Goal: Information Seeking & Learning: Find specific fact

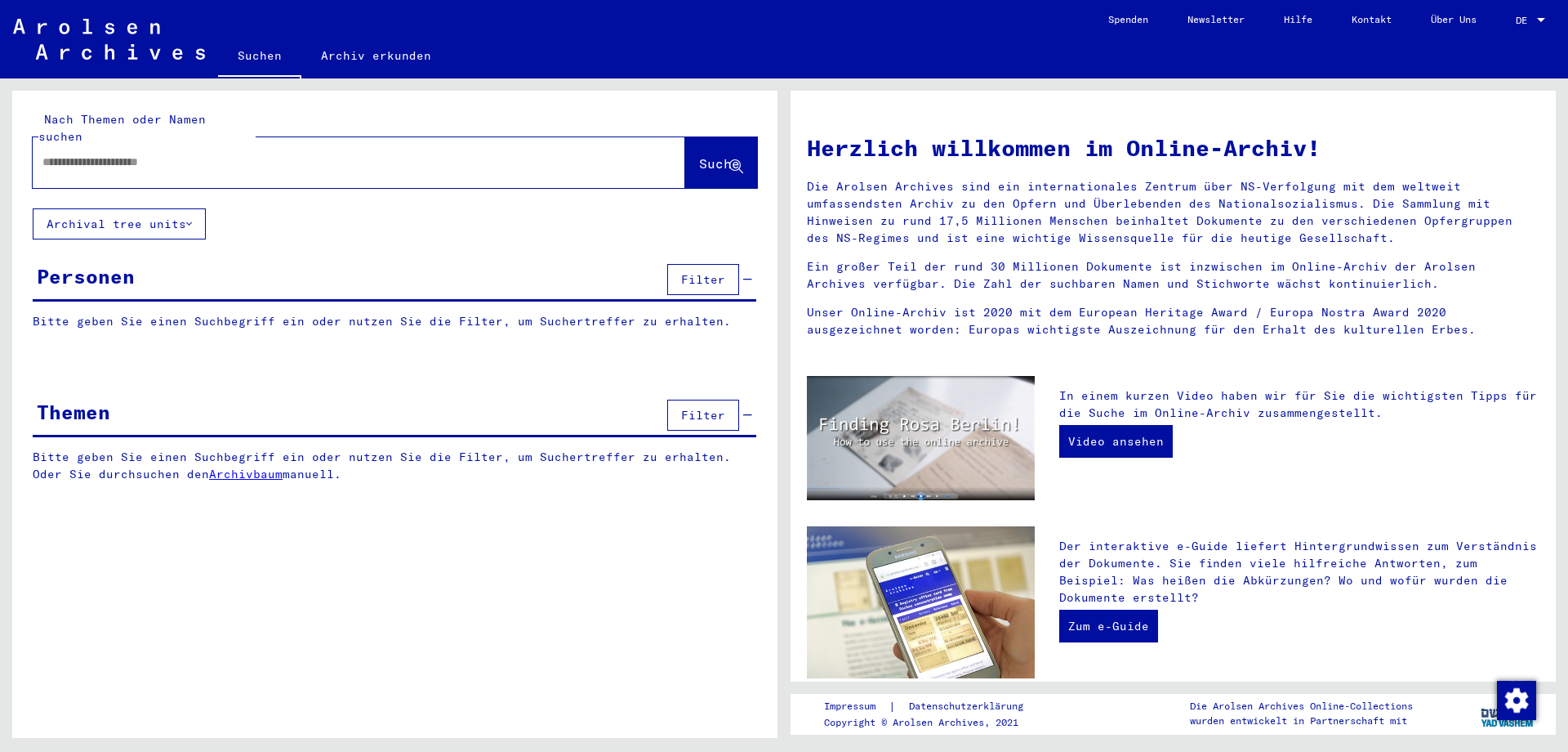
click at [207, 154] on input "text" at bounding box center [340, 163] width 594 height 17
type input "**********"
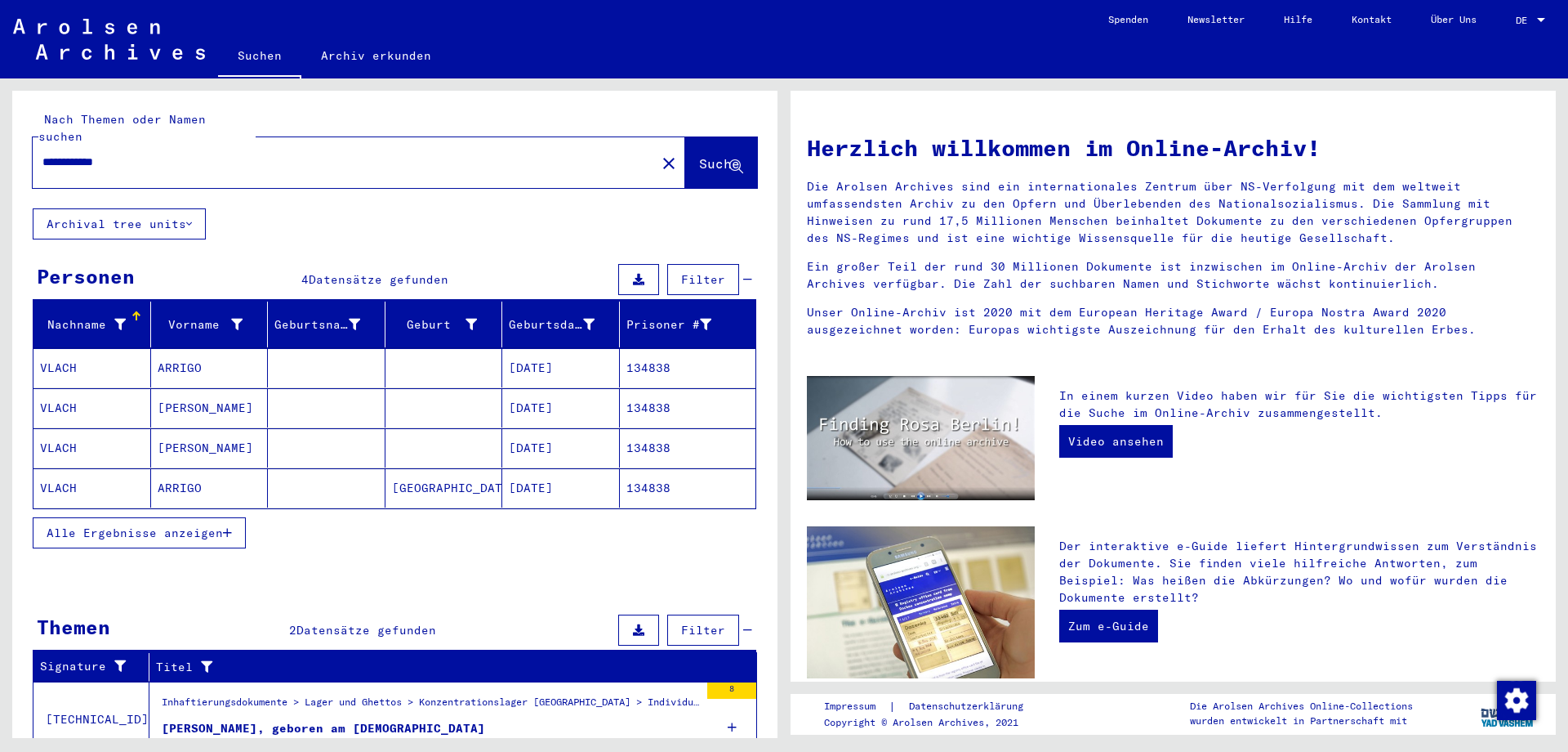
click at [58, 348] on mat-cell "VLACH" at bounding box center [93, 368] width 118 height 40
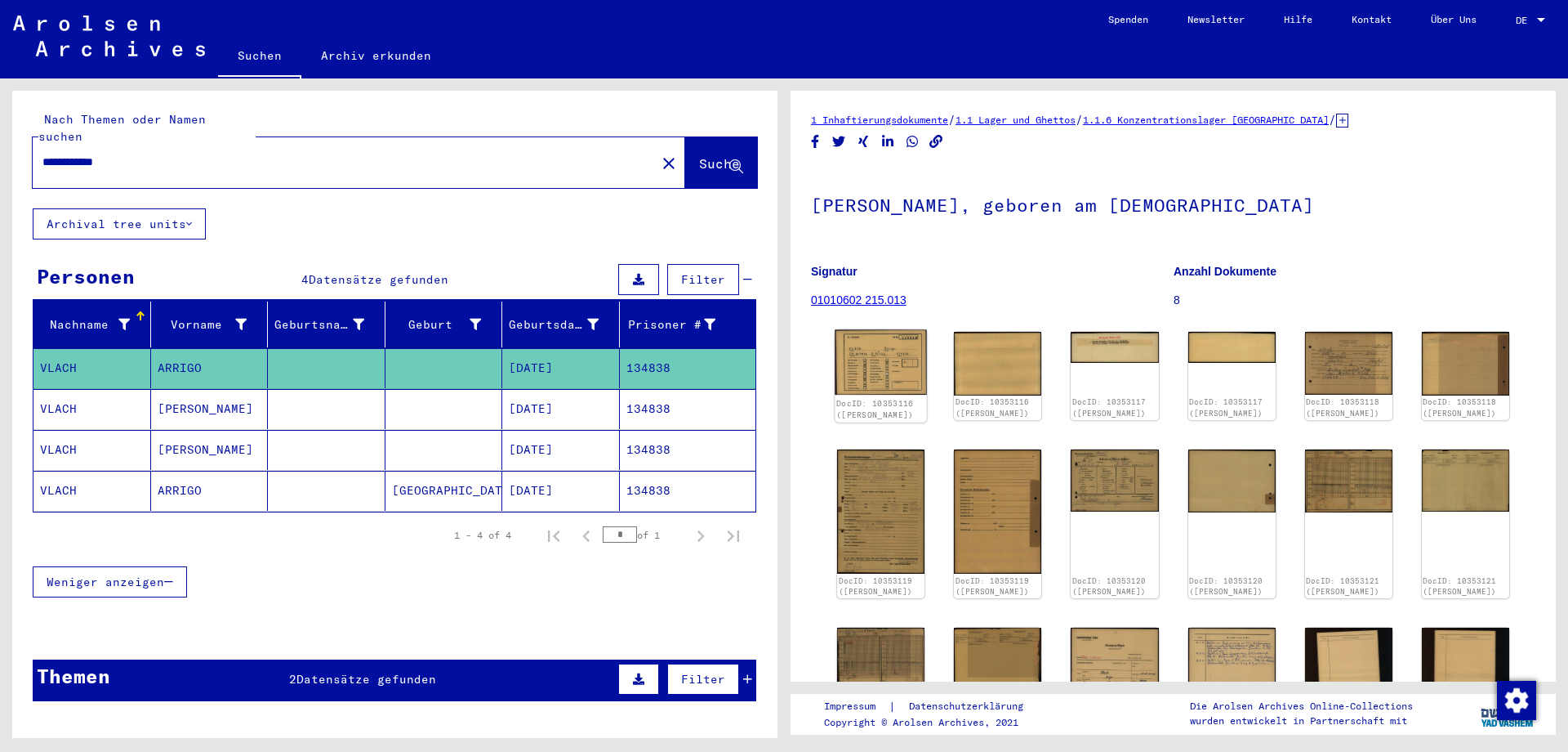
click at [870, 365] on img at bounding box center [880, 363] width 92 height 66
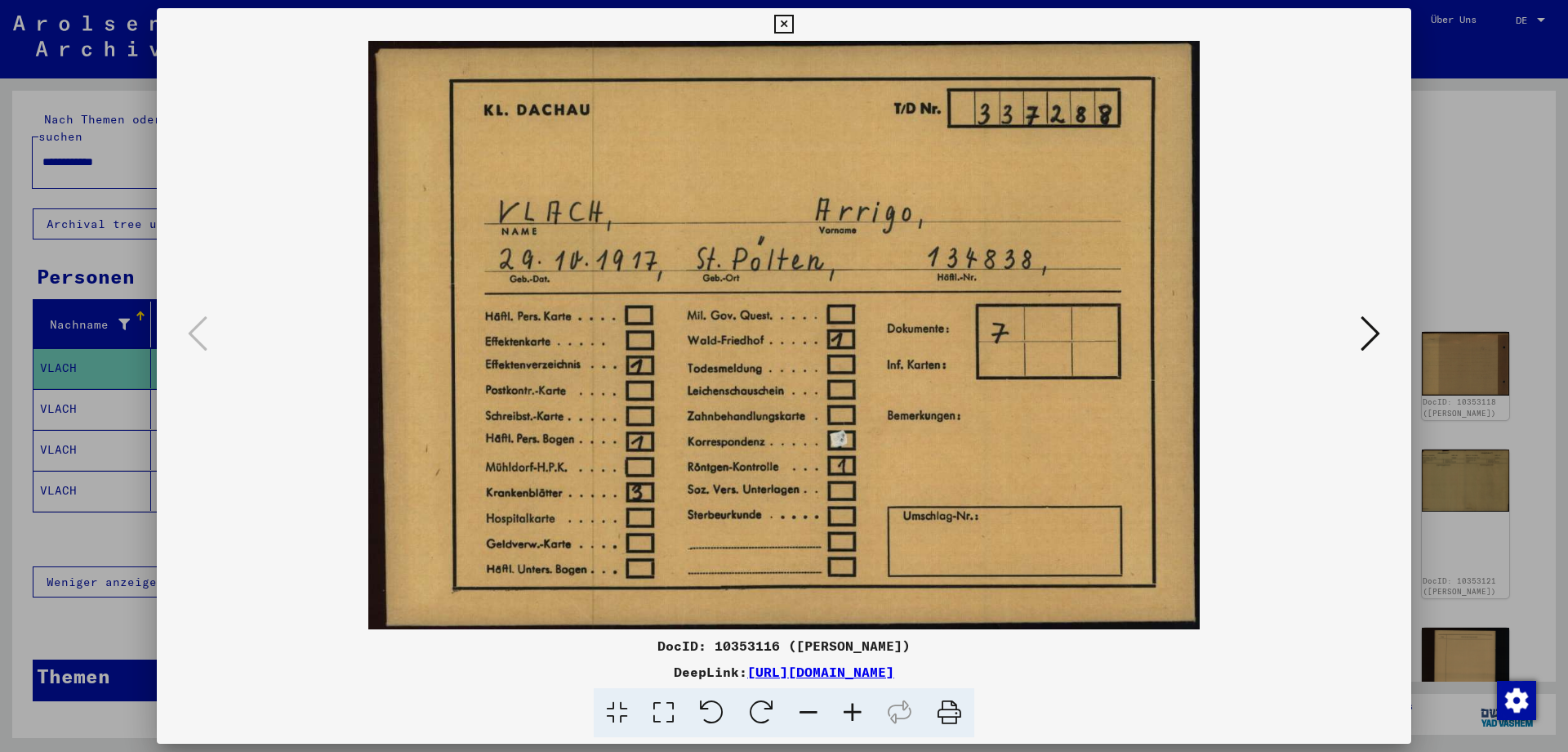
click at [1374, 332] on icon at bounding box center [1370, 333] width 19 height 40
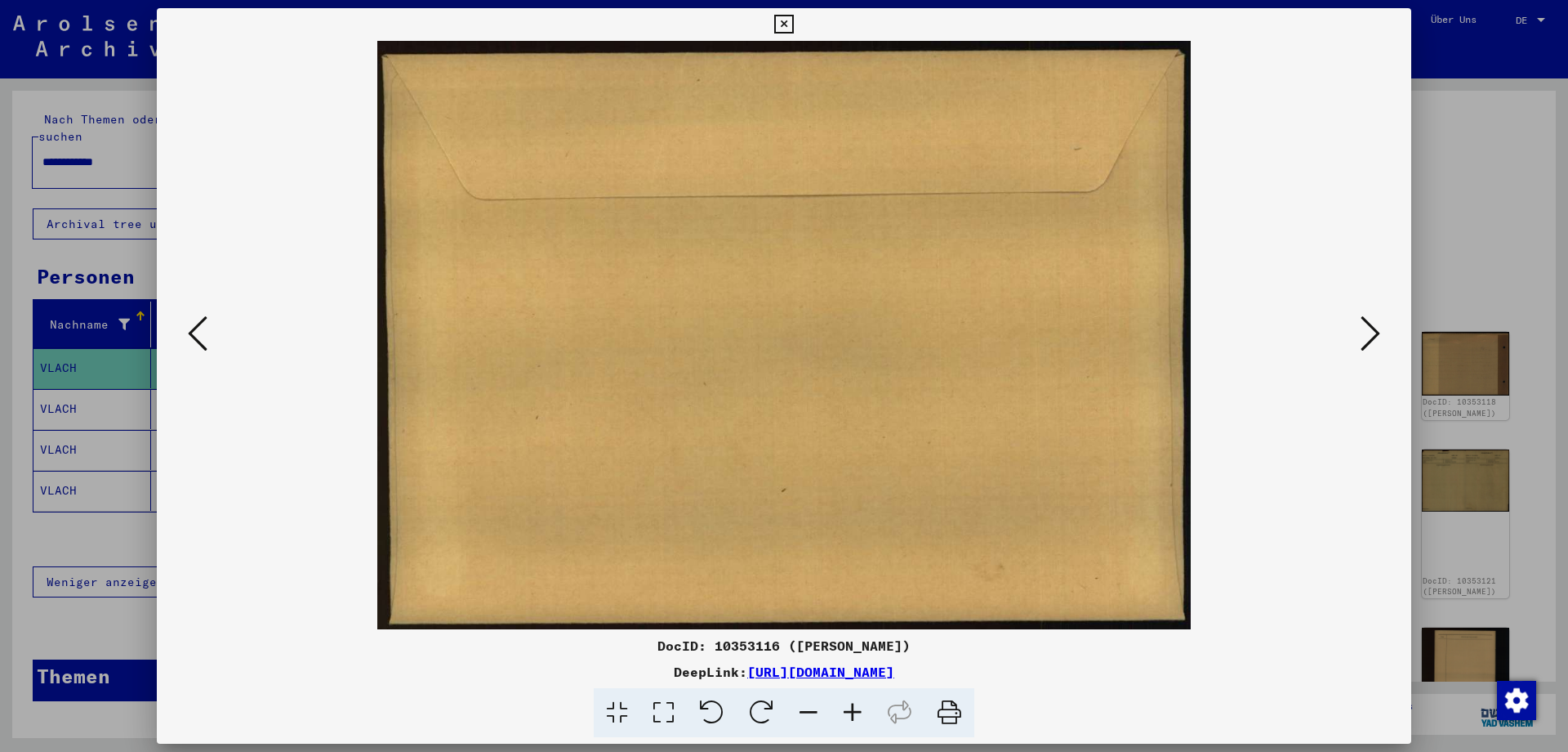
click at [1374, 332] on icon at bounding box center [1370, 333] width 19 height 40
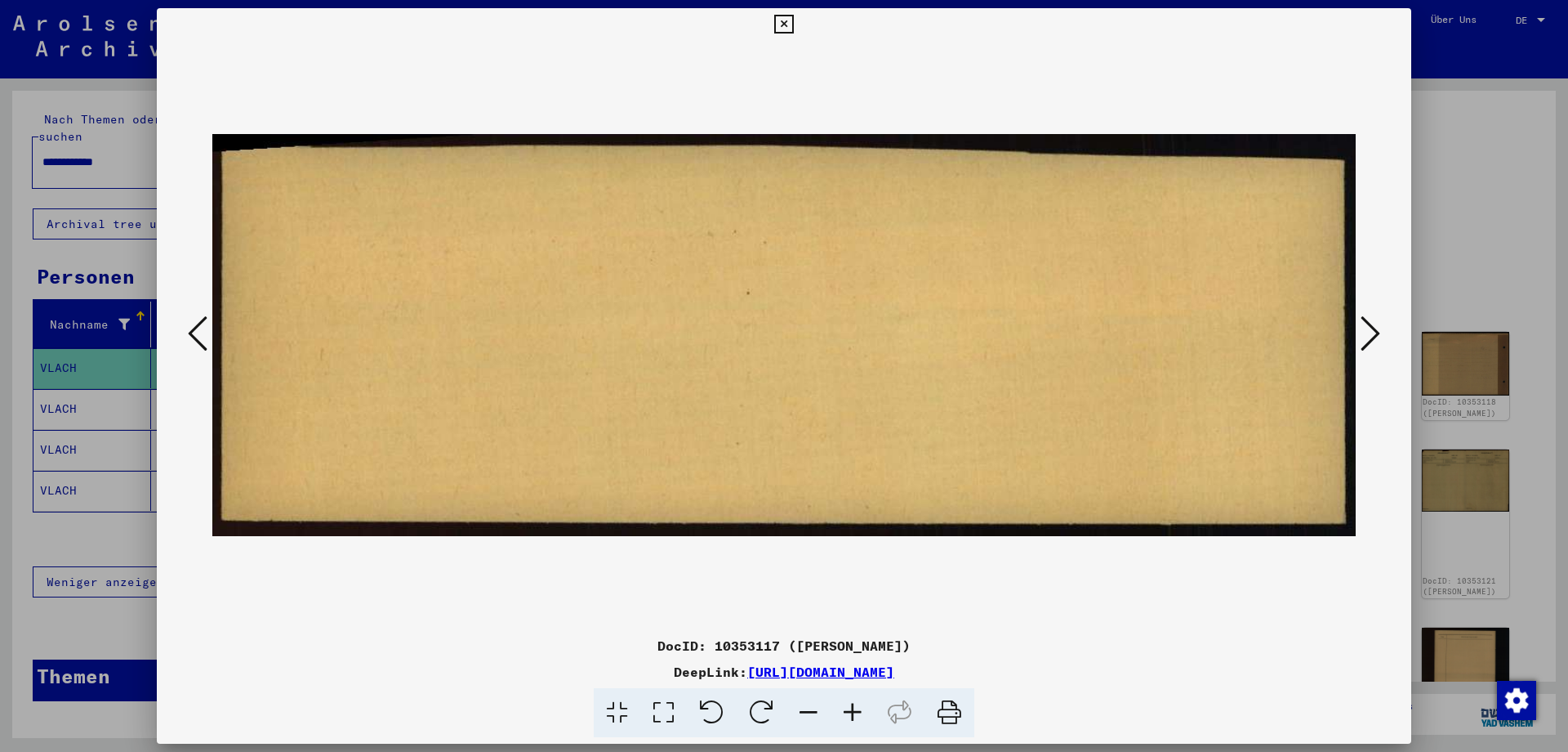
click at [183, 333] on div at bounding box center [784, 335] width 1255 height 588
click at [194, 329] on icon at bounding box center [197, 333] width 19 height 40
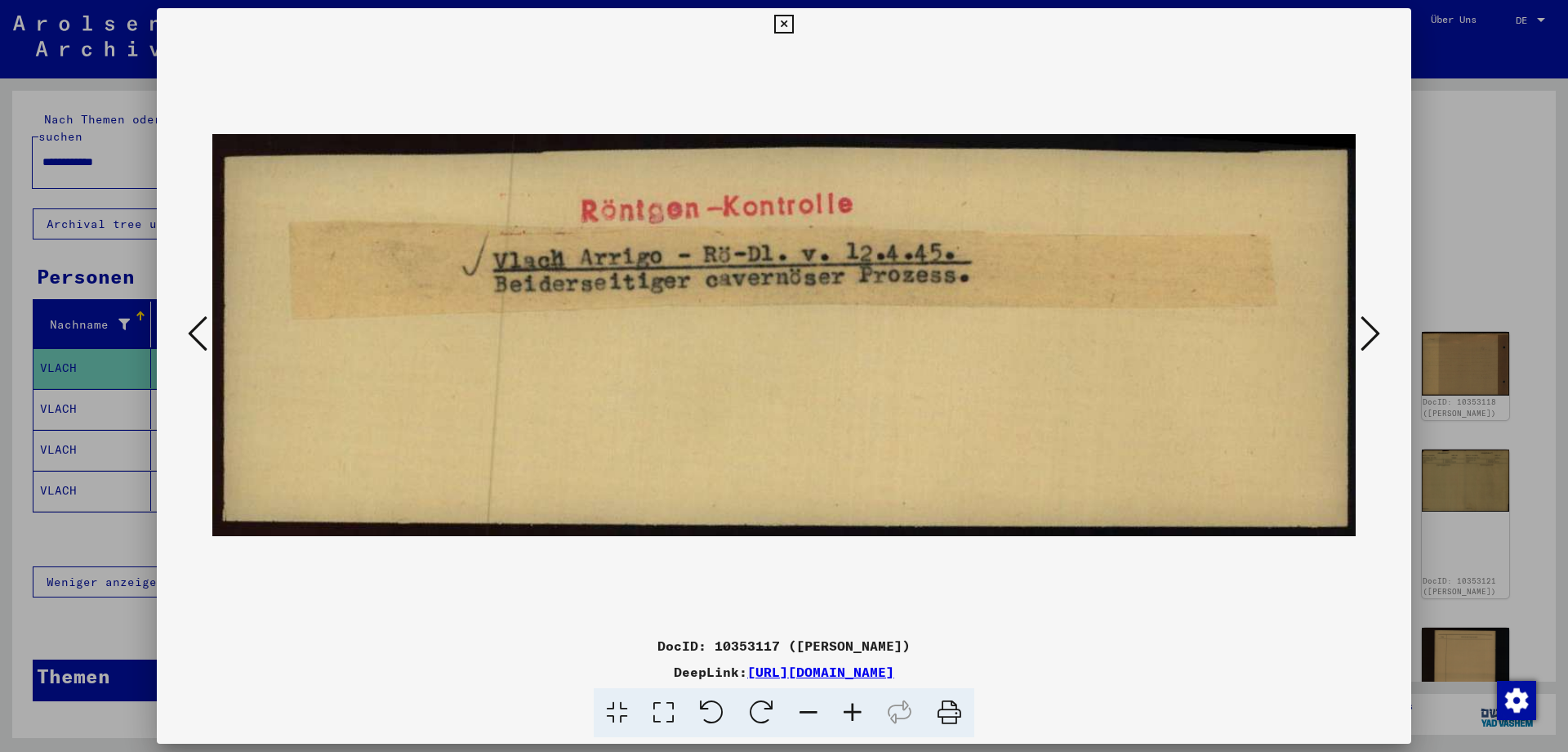
click at [1369, 322] on icon at bounding box center [1370, 333] width 19 height 40
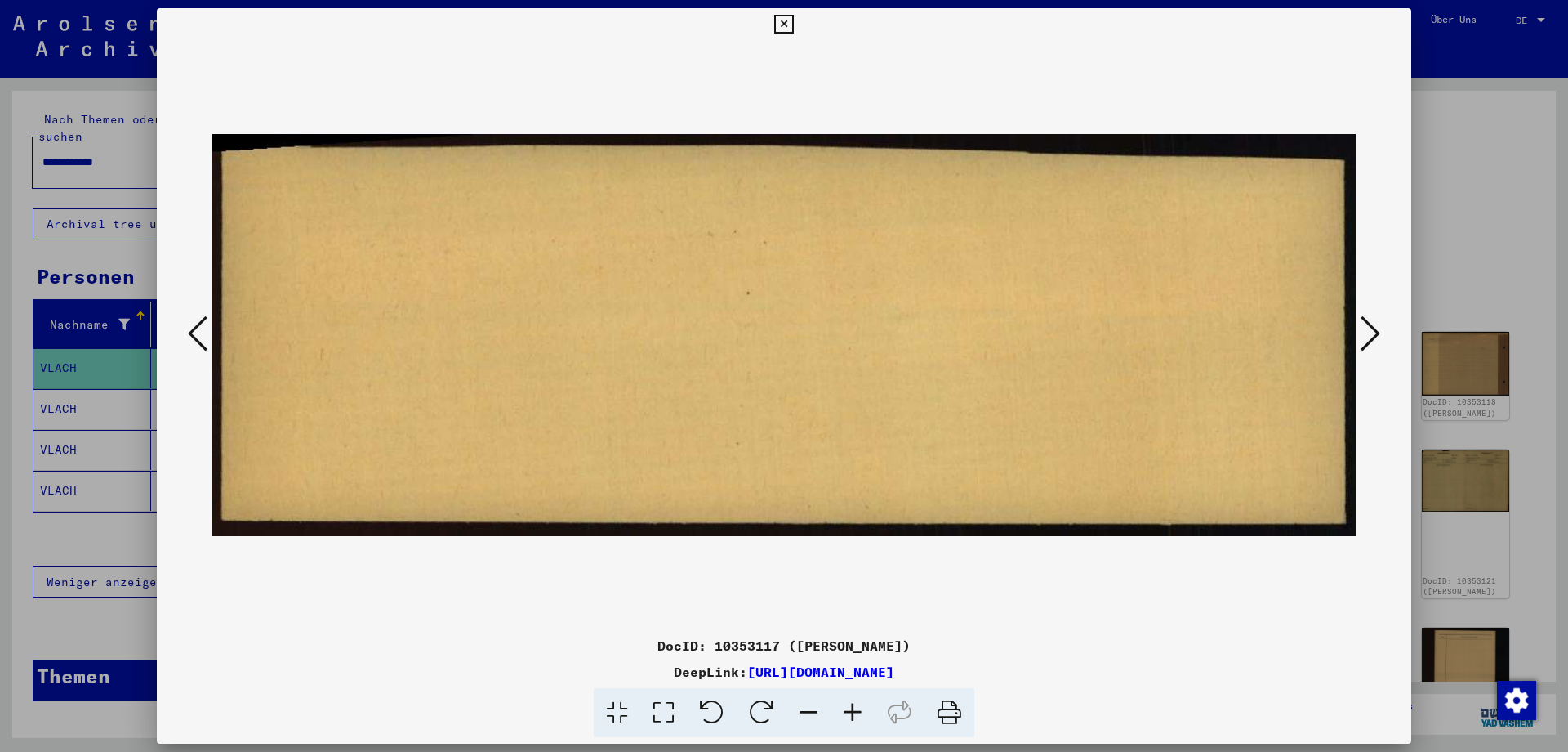
click at [1369, 322] on icon at bounding box center [1370, 333] width 19 height 40
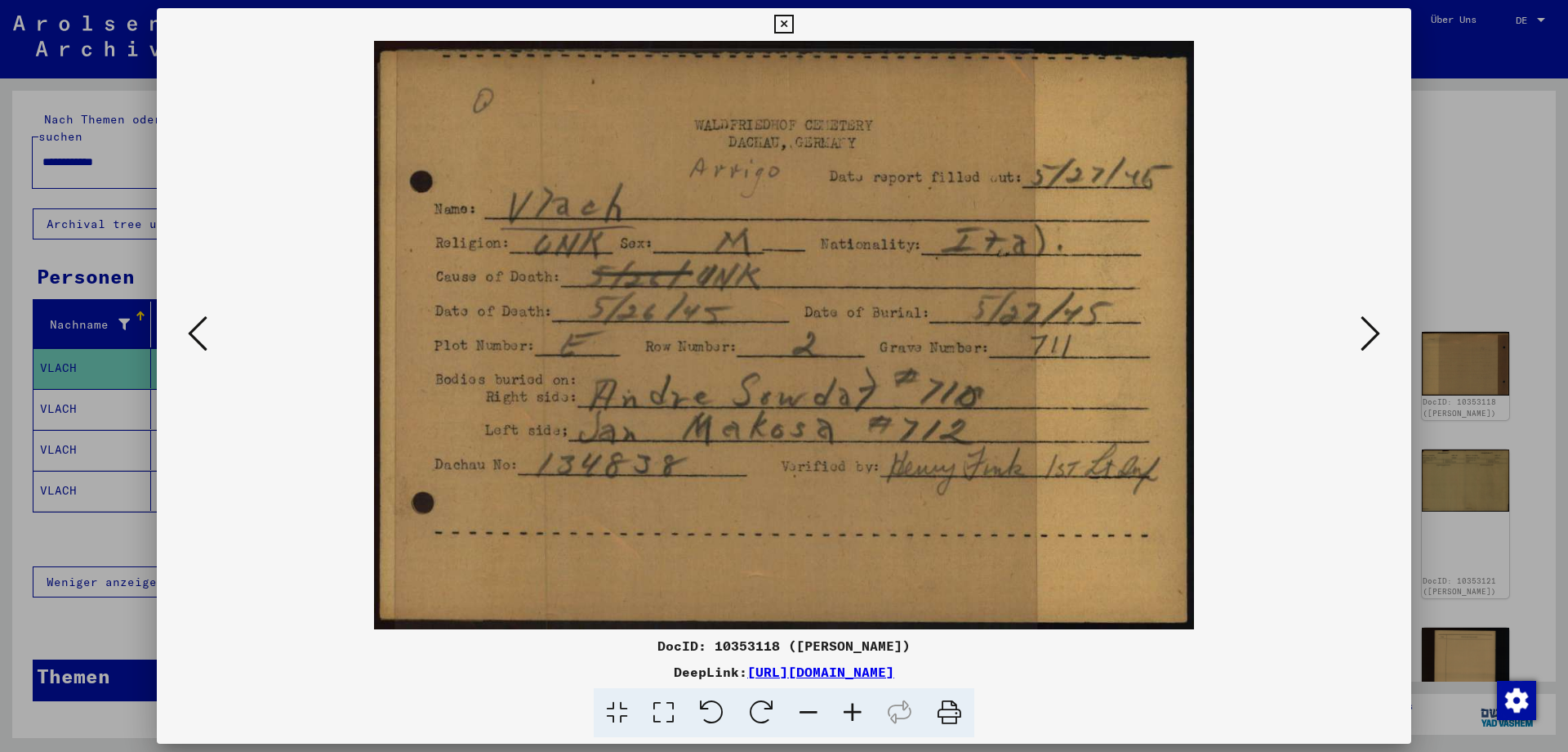
click at [1369, 322] on icon at bounding box center [1370, 333] width 19 height 40
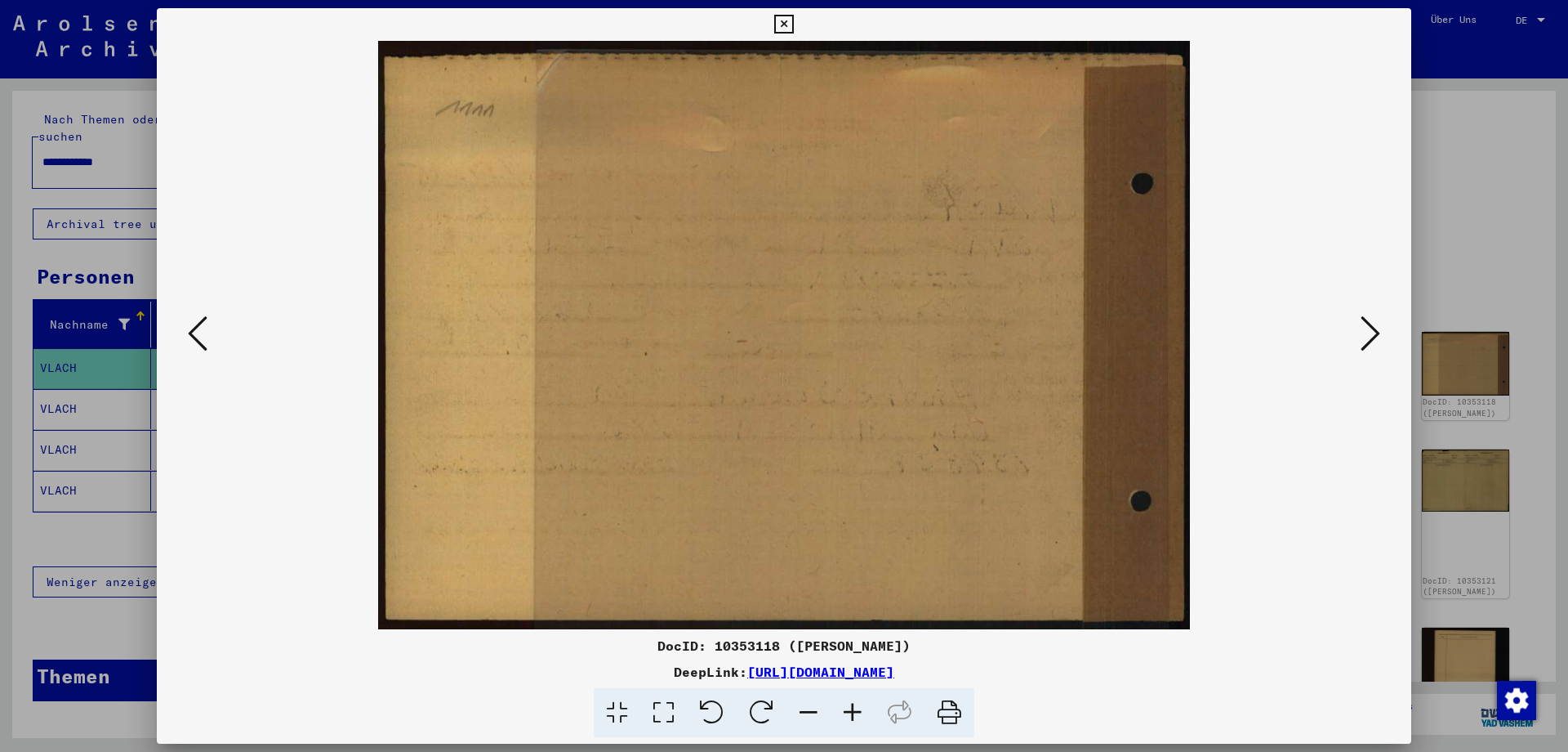
click at [1369, 322] on icon at bounding box center [1370, 333] width 19 height 40
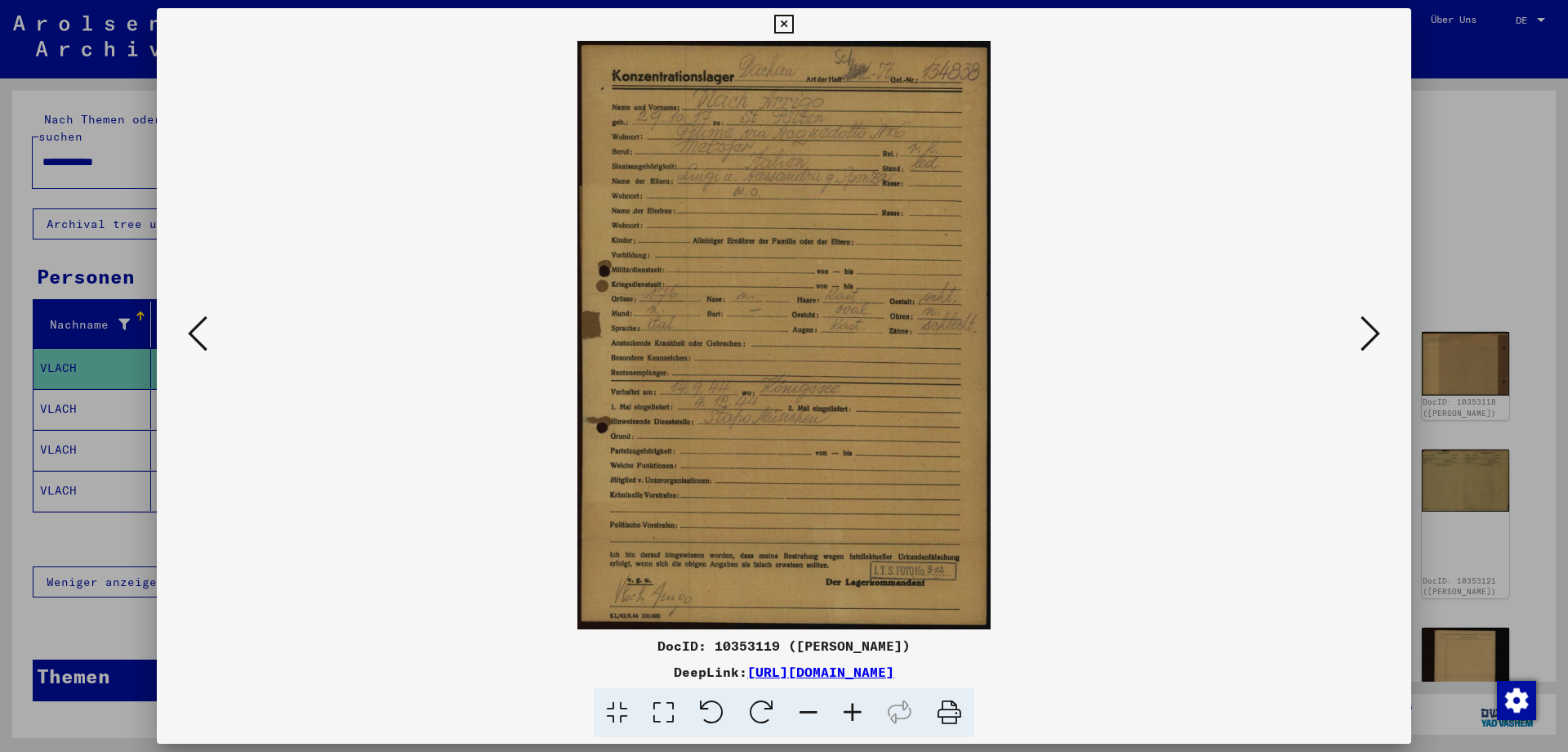
click at [850, 704] on icon at bounding box center [852, 712] width 44 height 49
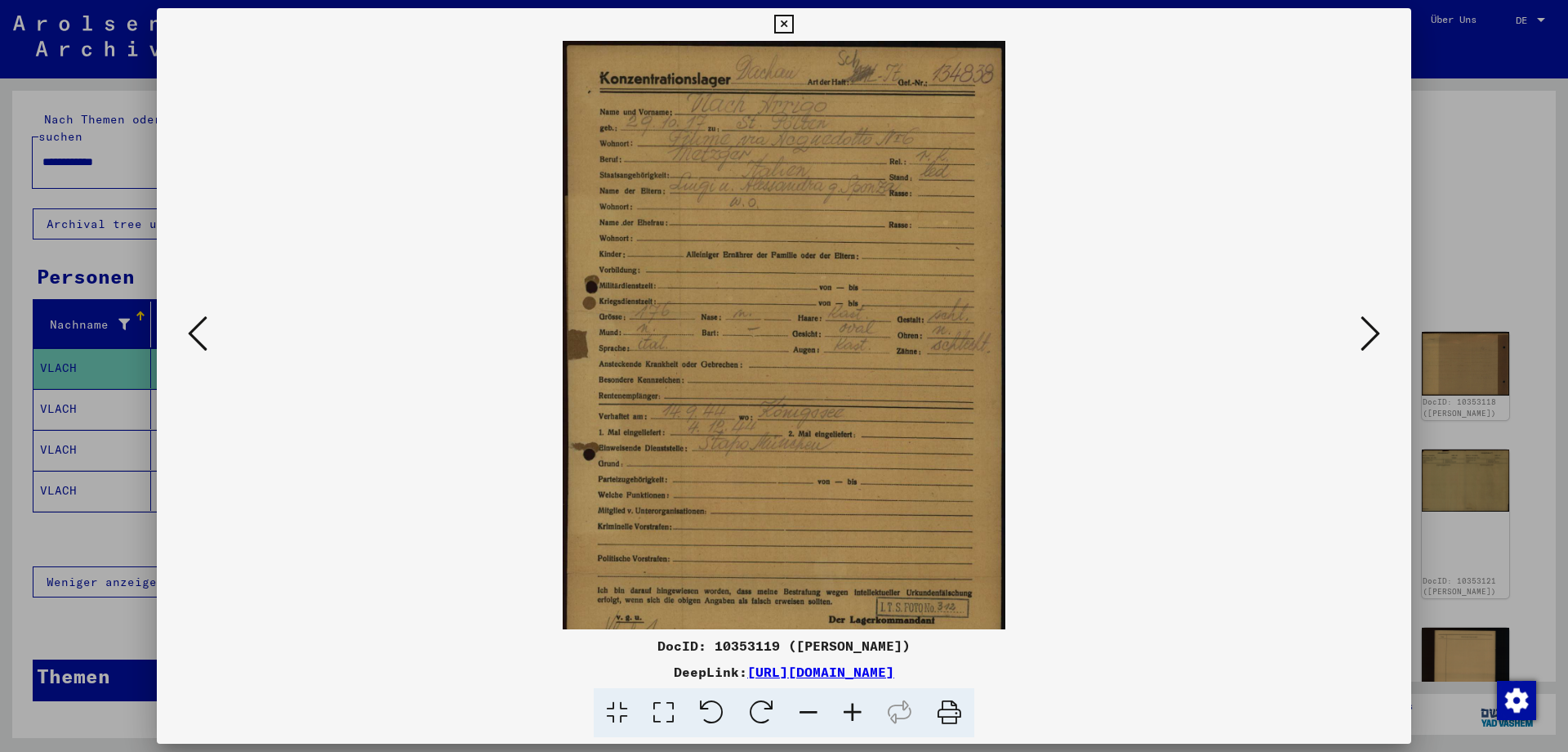
click at [850, 704] on icon at bounding box center [852, 712] width 44 height 49
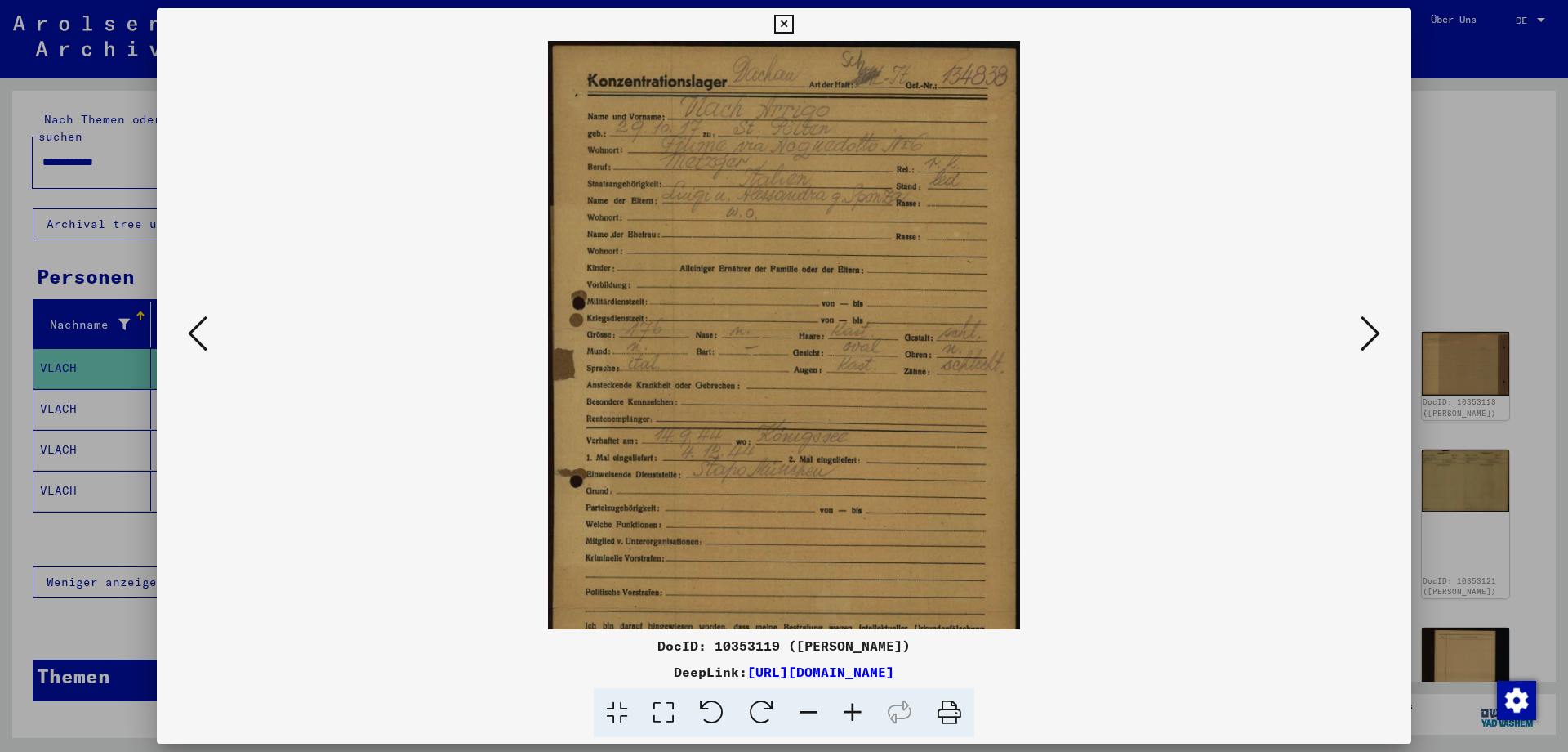
click at [850, 704] on icon at bounding box center [852, 712] width 44 height 49
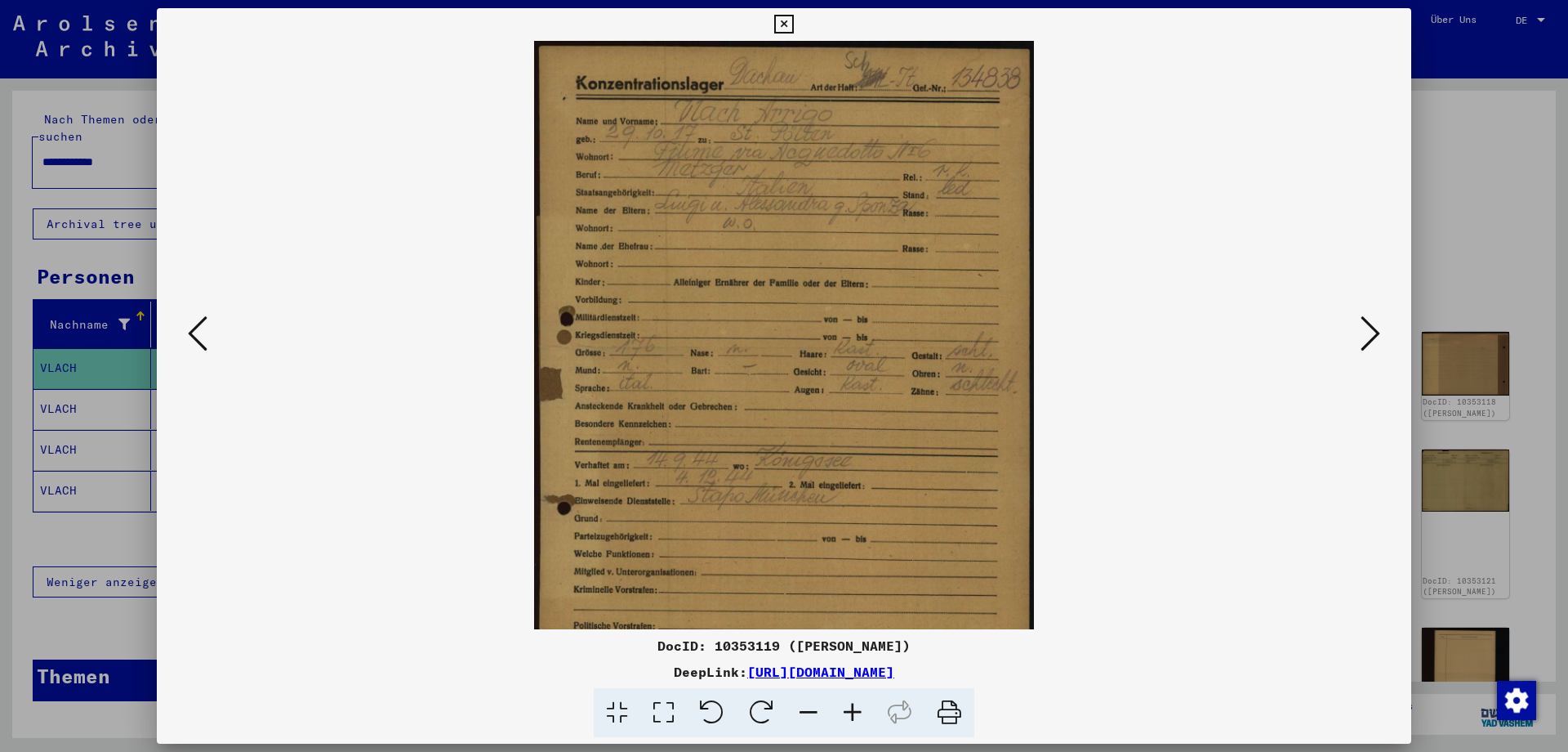
click at [850, 704] on icon at bounding box center [852, 712] width 44 height 49
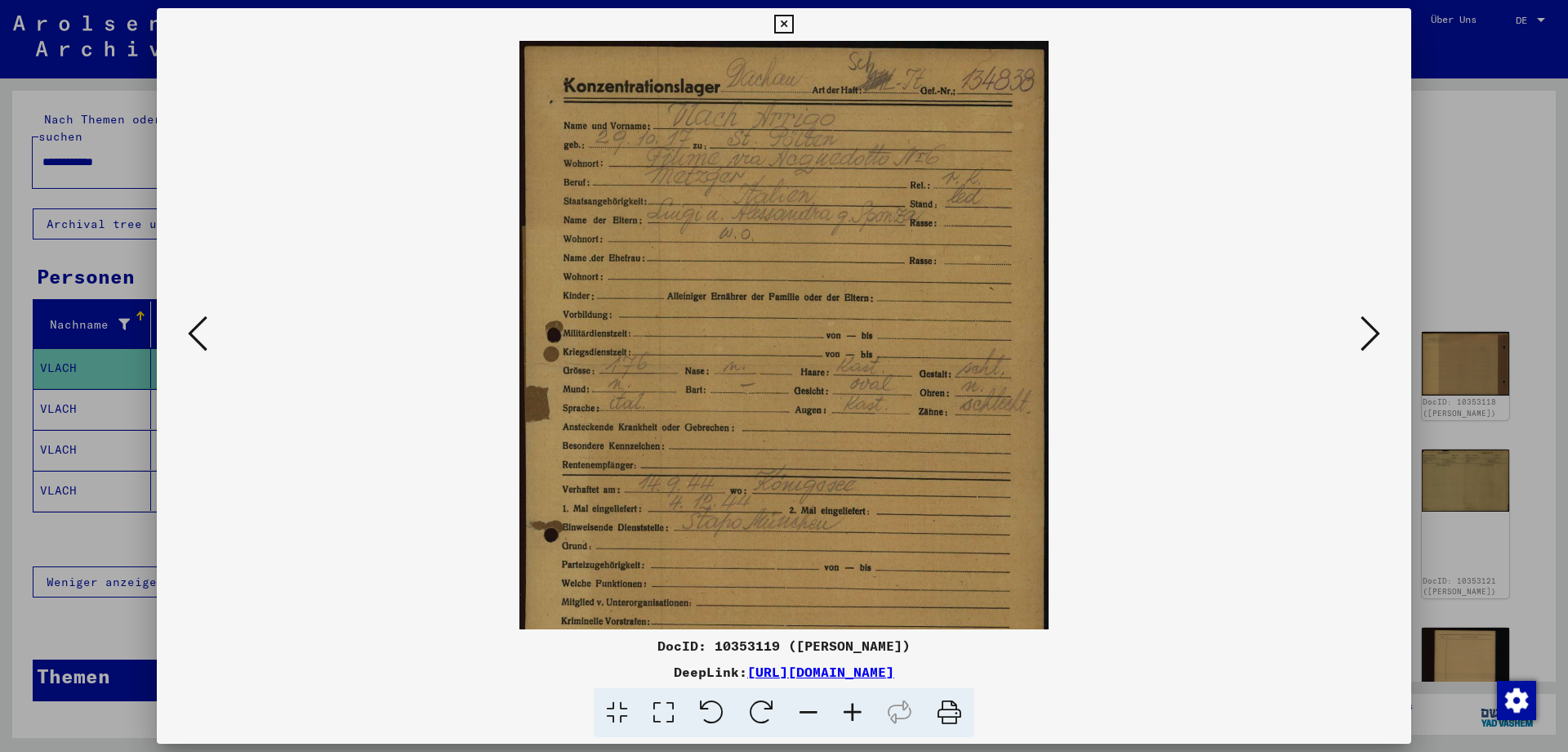
click at [850, 704] on icon at bounding box center [852, 712] width 44 height 49
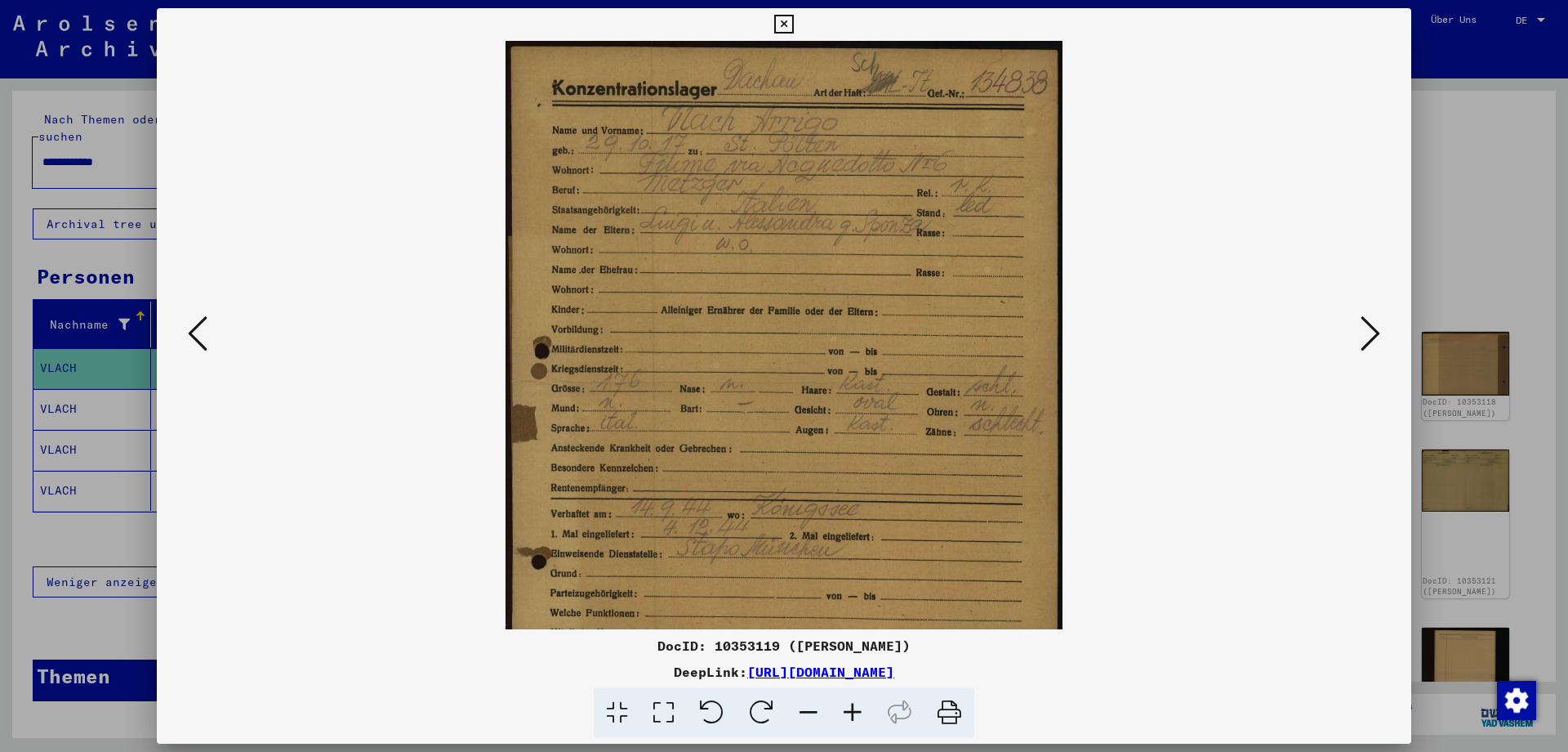
click at [1370, 328] on icon at bounding box center [1370, 333] width 19 height 40
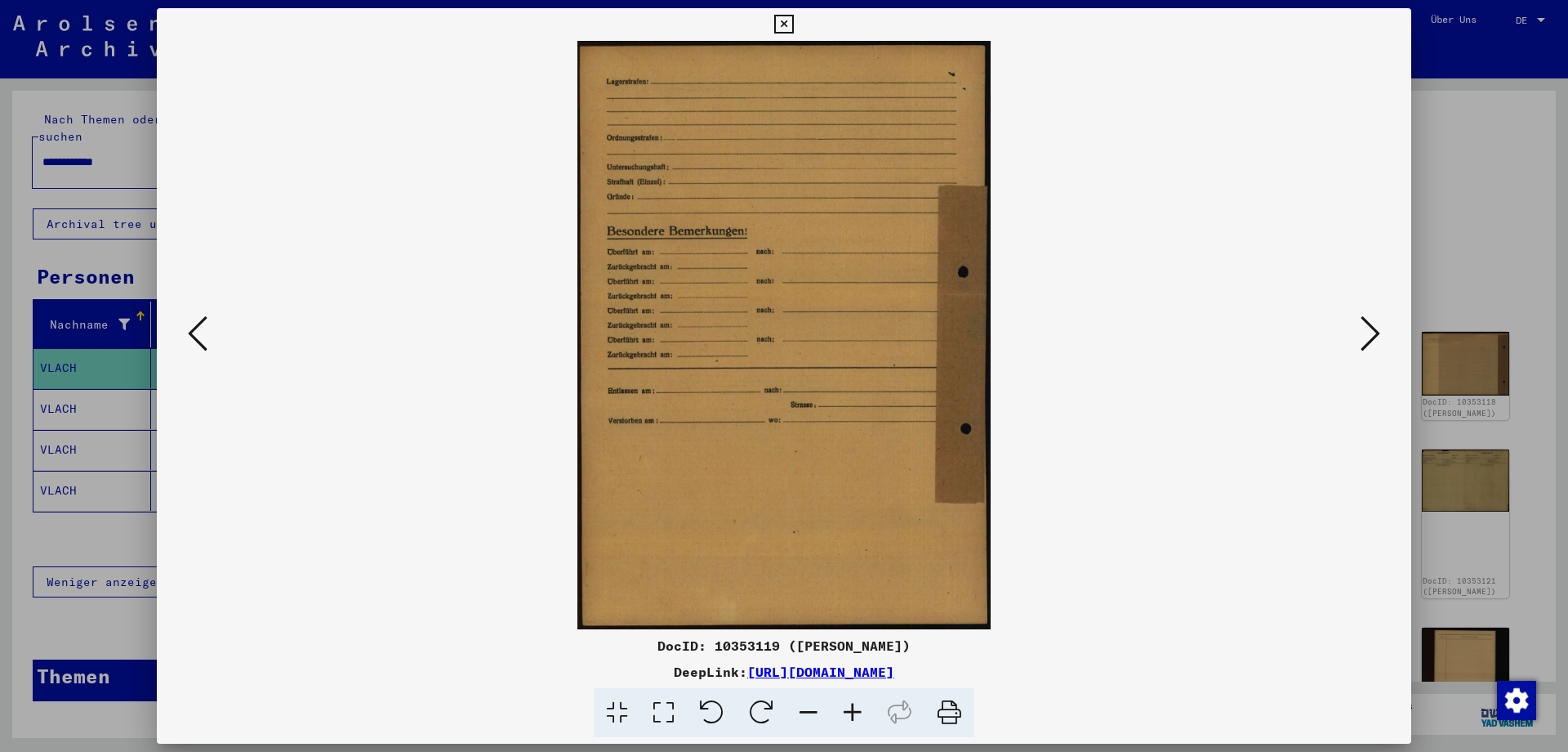
click at [1370, 328] on icon at bounding box center [1370, 333] width 19 height 40
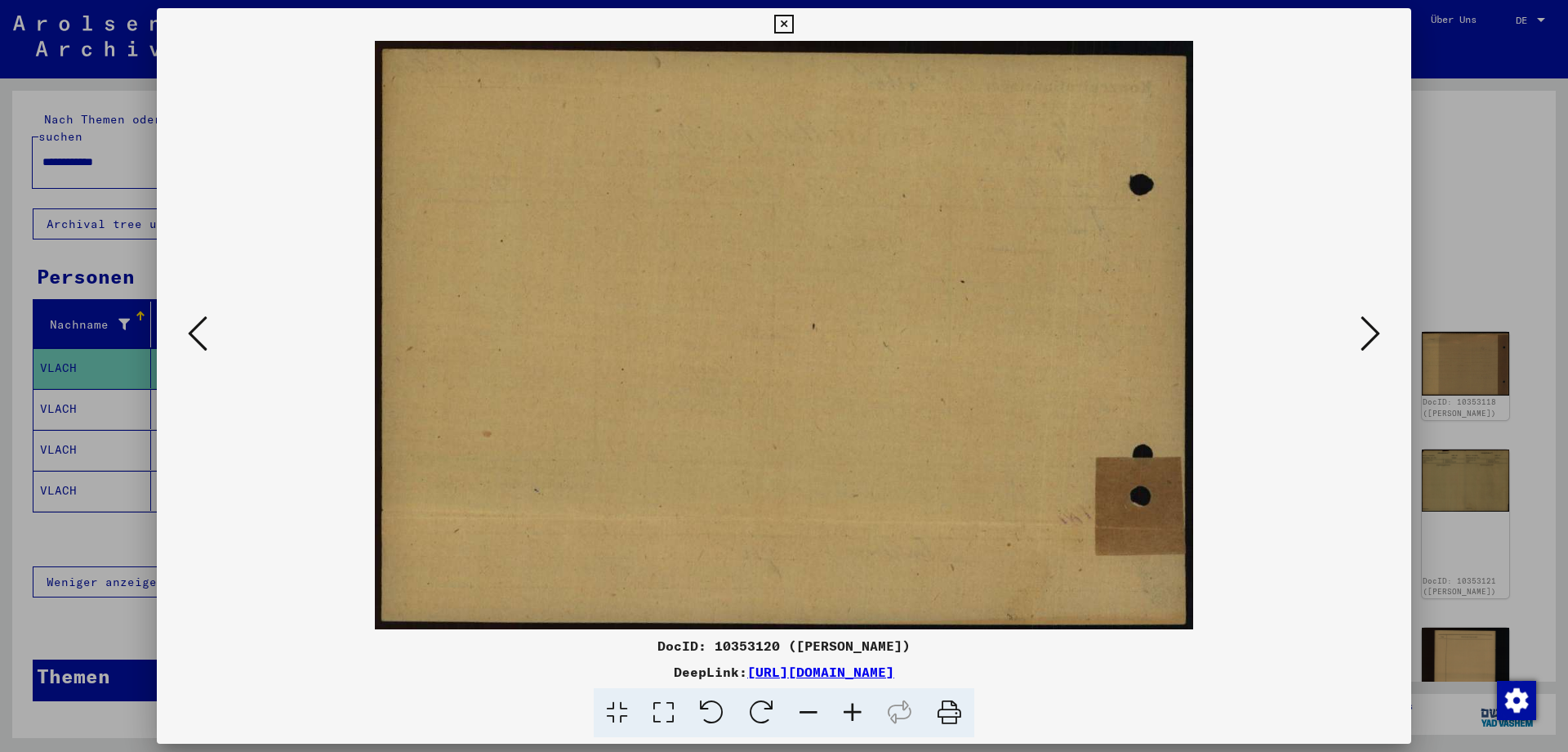
click at [192, 329] on icon at bounding box center [197, 333] width 19 height 40
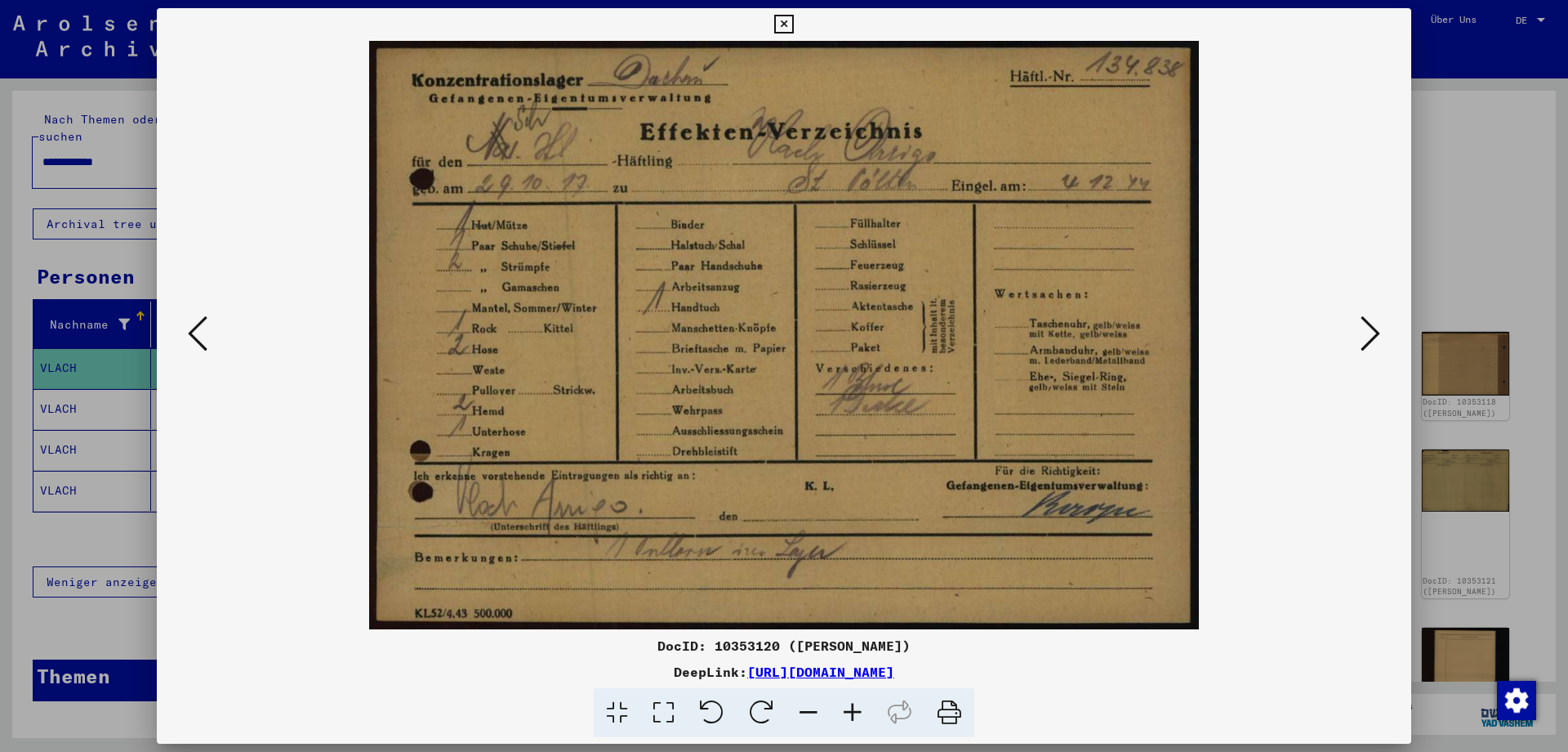
click at [1359, 326] on button at bounding box center [1370, 335] width 29 height 46
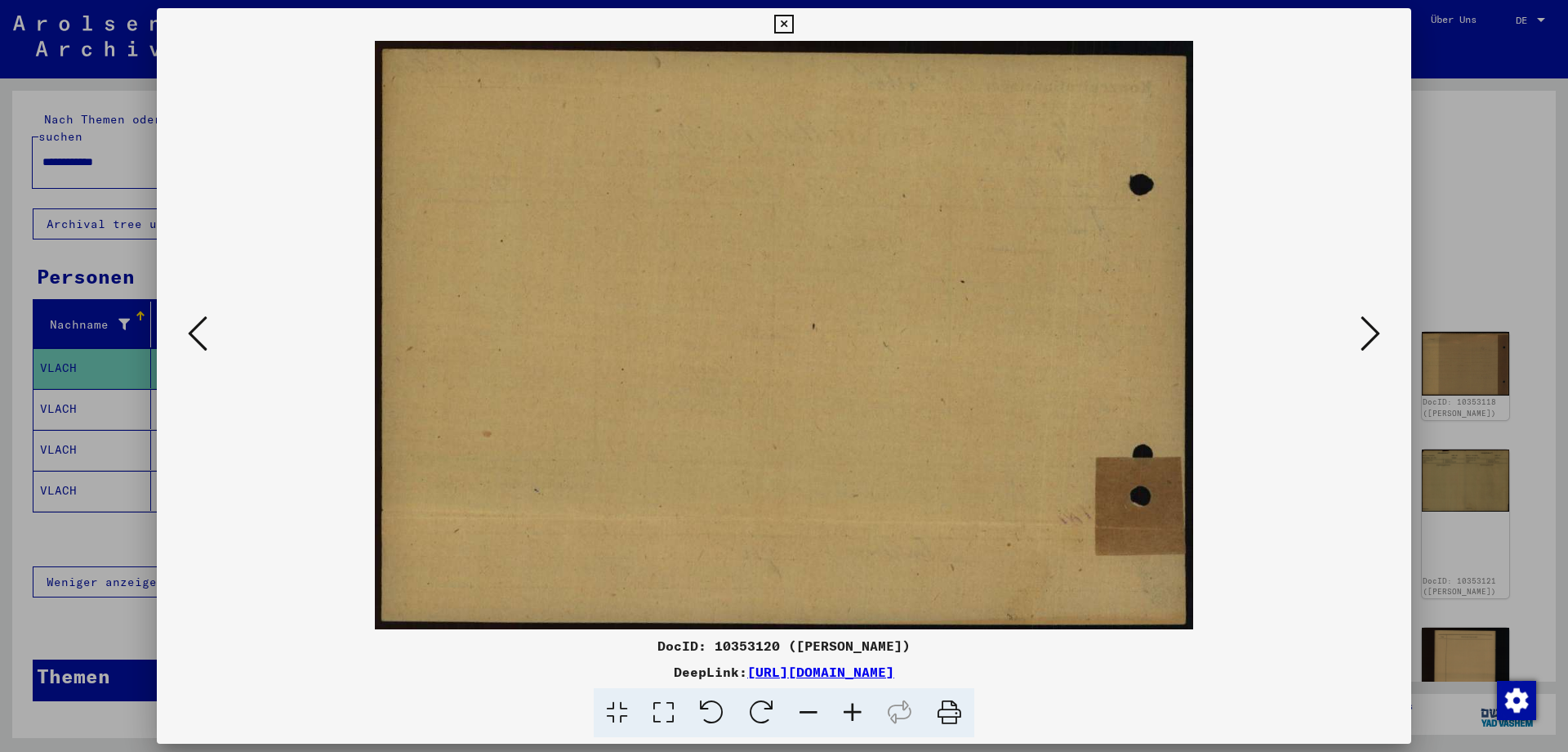
click at [1359, 326] on button at bounding box center [1370, 335] width 29 height 46
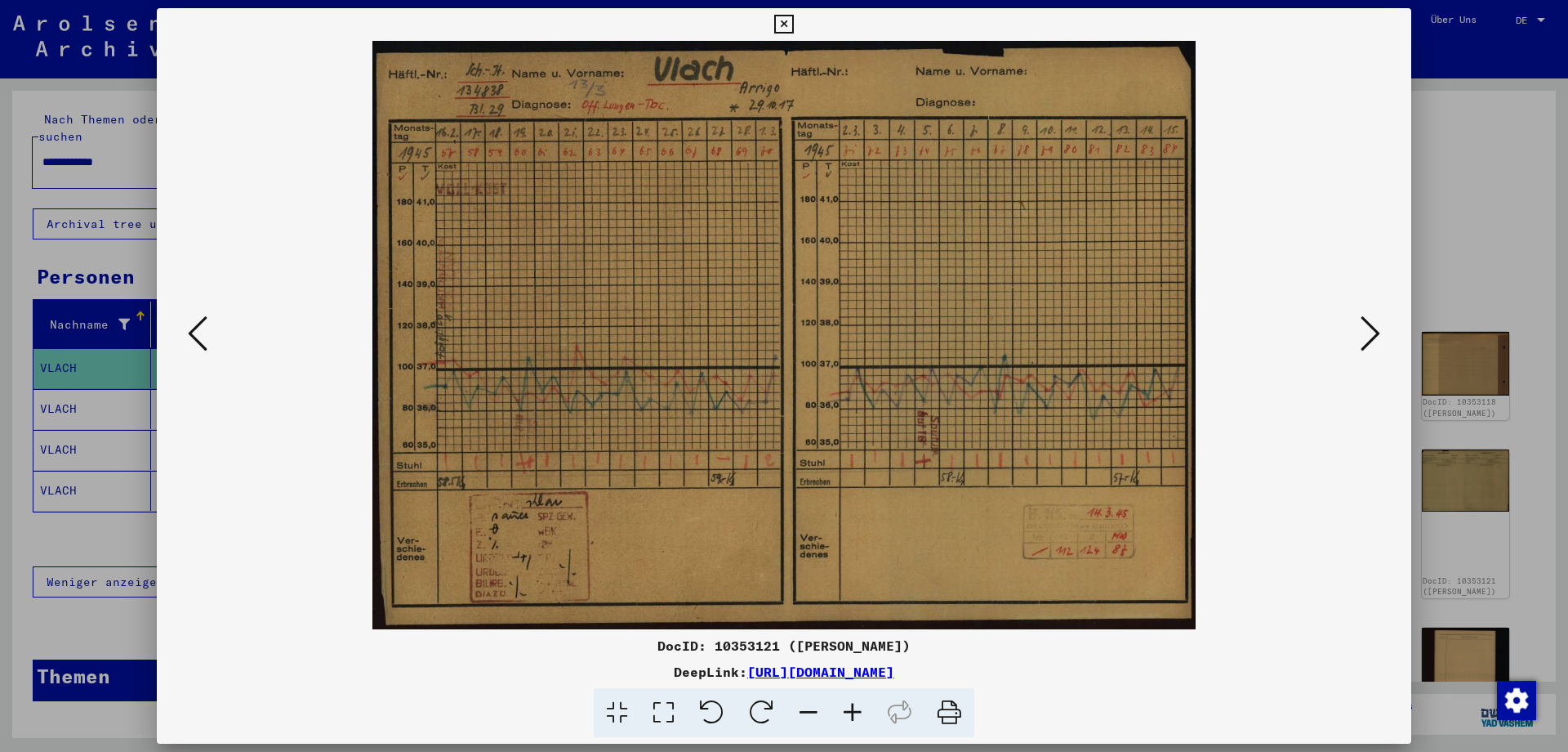
click at [1368, 325] on icon at bounding box center [1370, 333] width 19 height 40
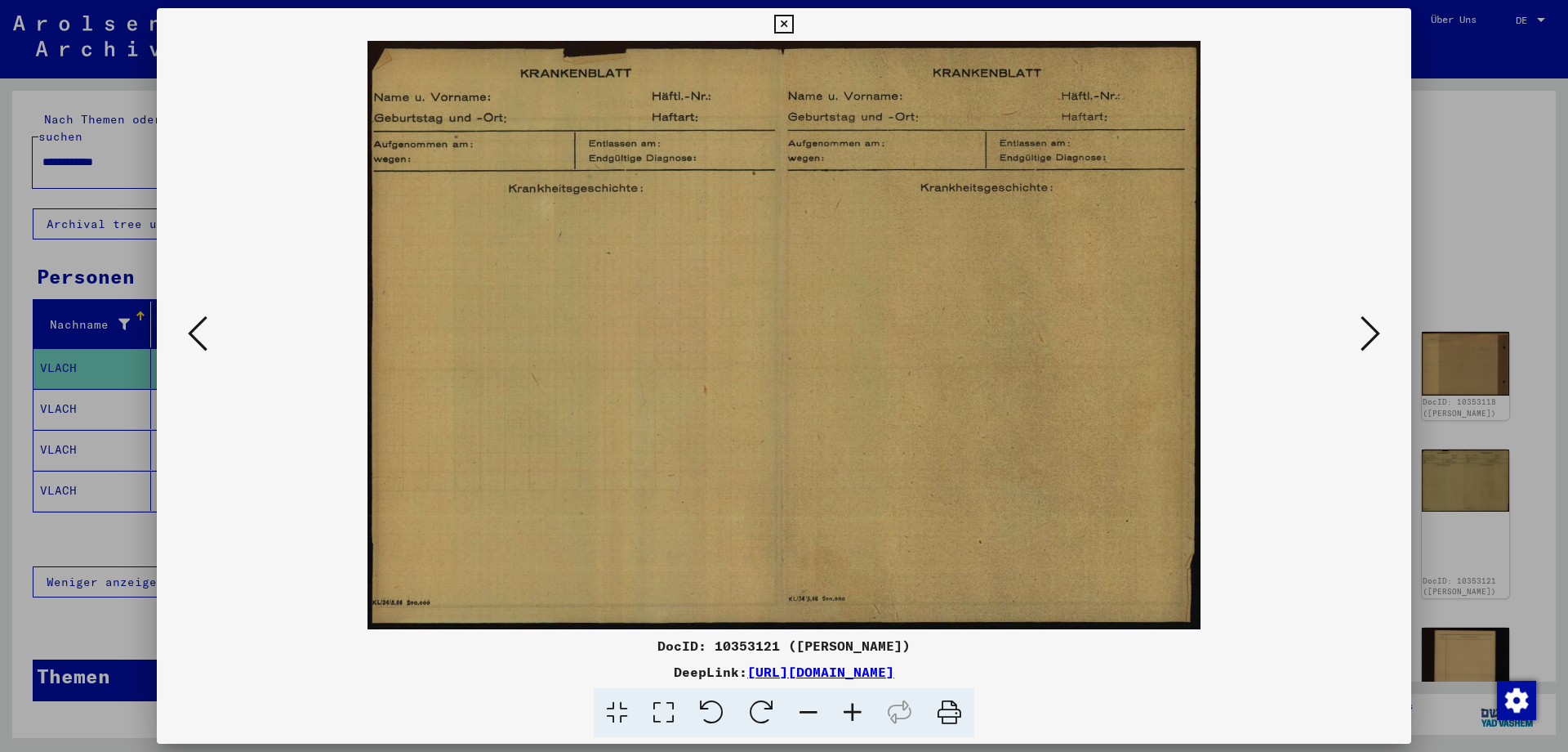
click at [1368, 325] on icon at bounding box center [1370, 333] width 19 height 40
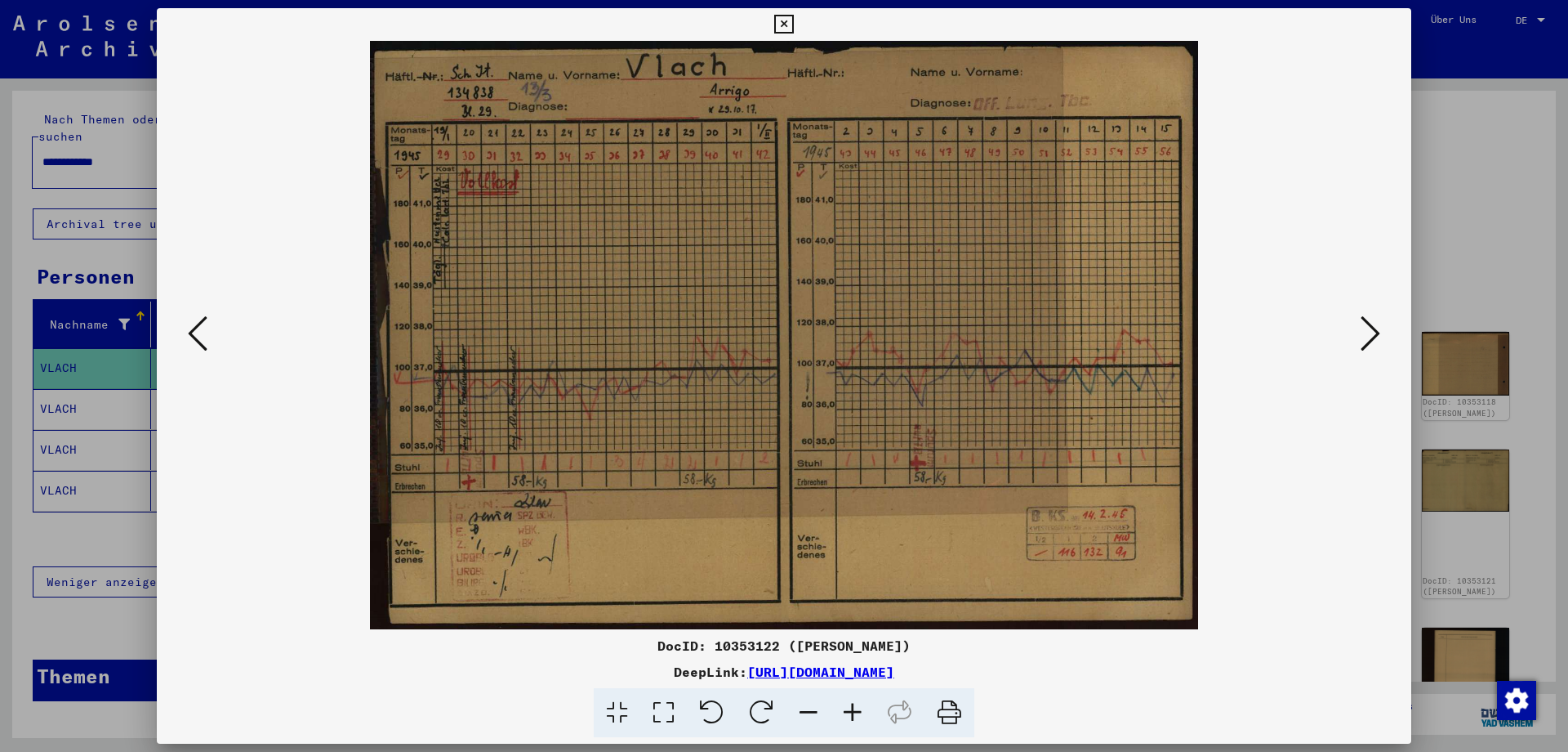
click at [1368, 325] on icon at bounding box center [1370, 333] width 19 height 40
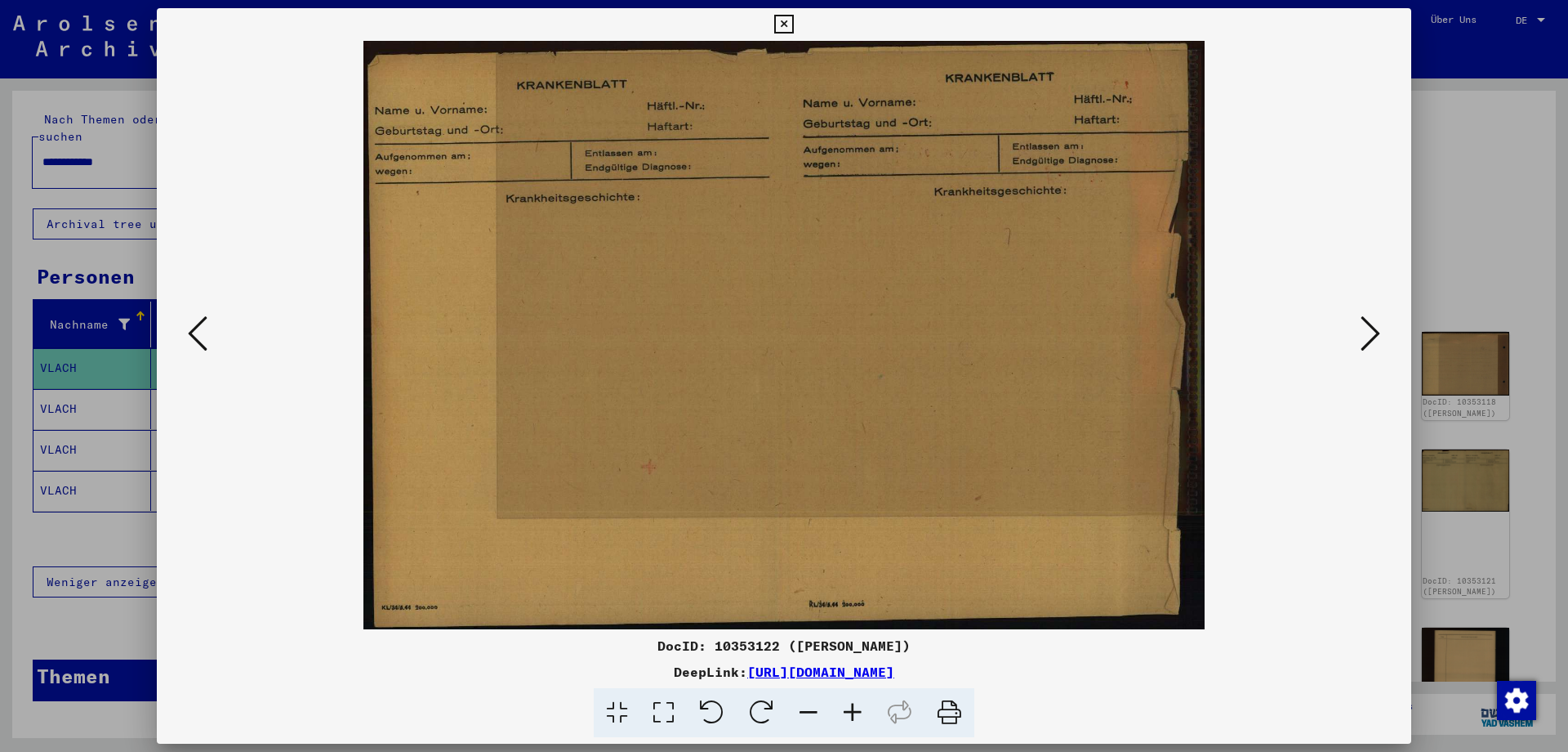
click at [1368, 325] on icon at bounding box center [1370, 333] width 19 height 40
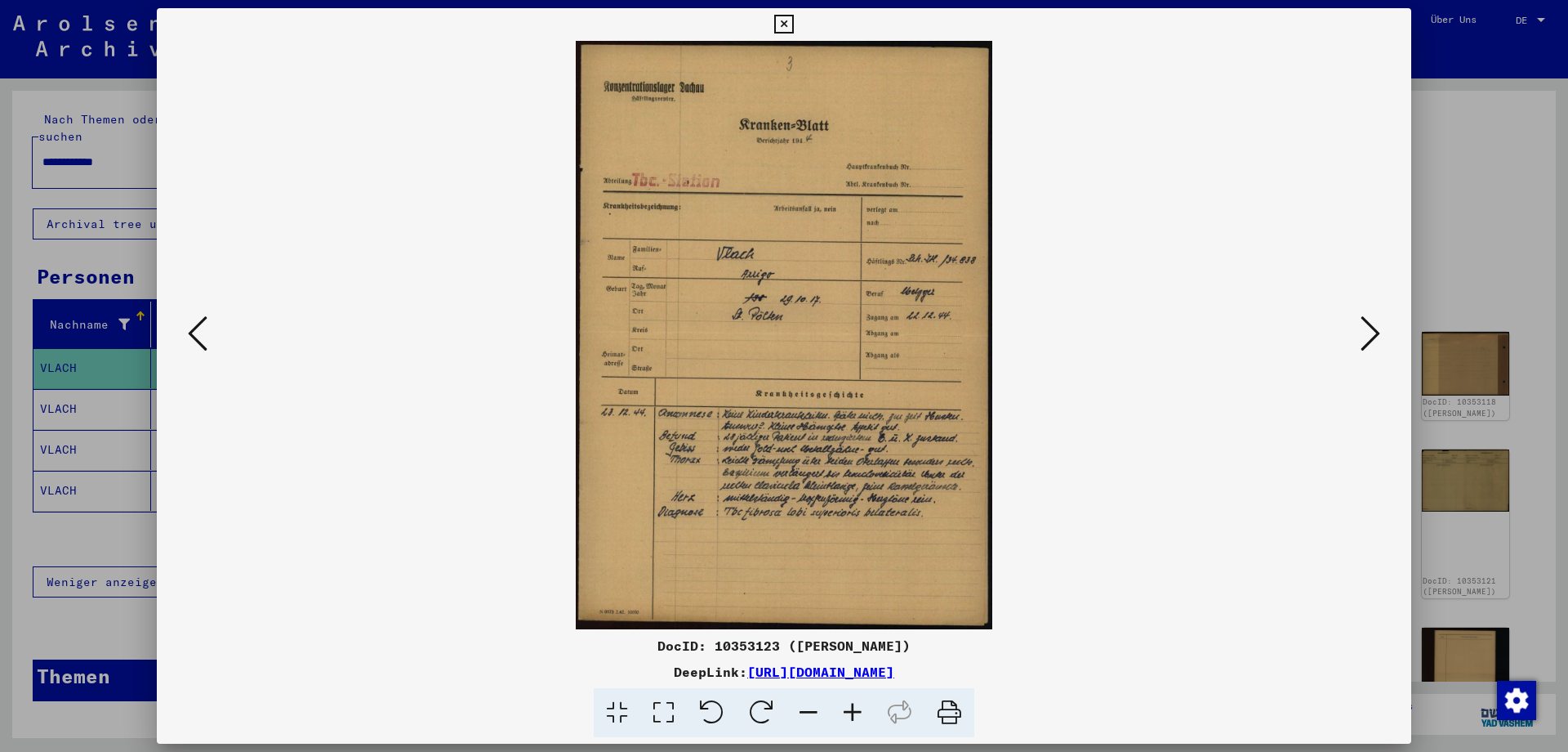
click at [852, 707] on icon at bounding box center [852, 712] width 44 height 49
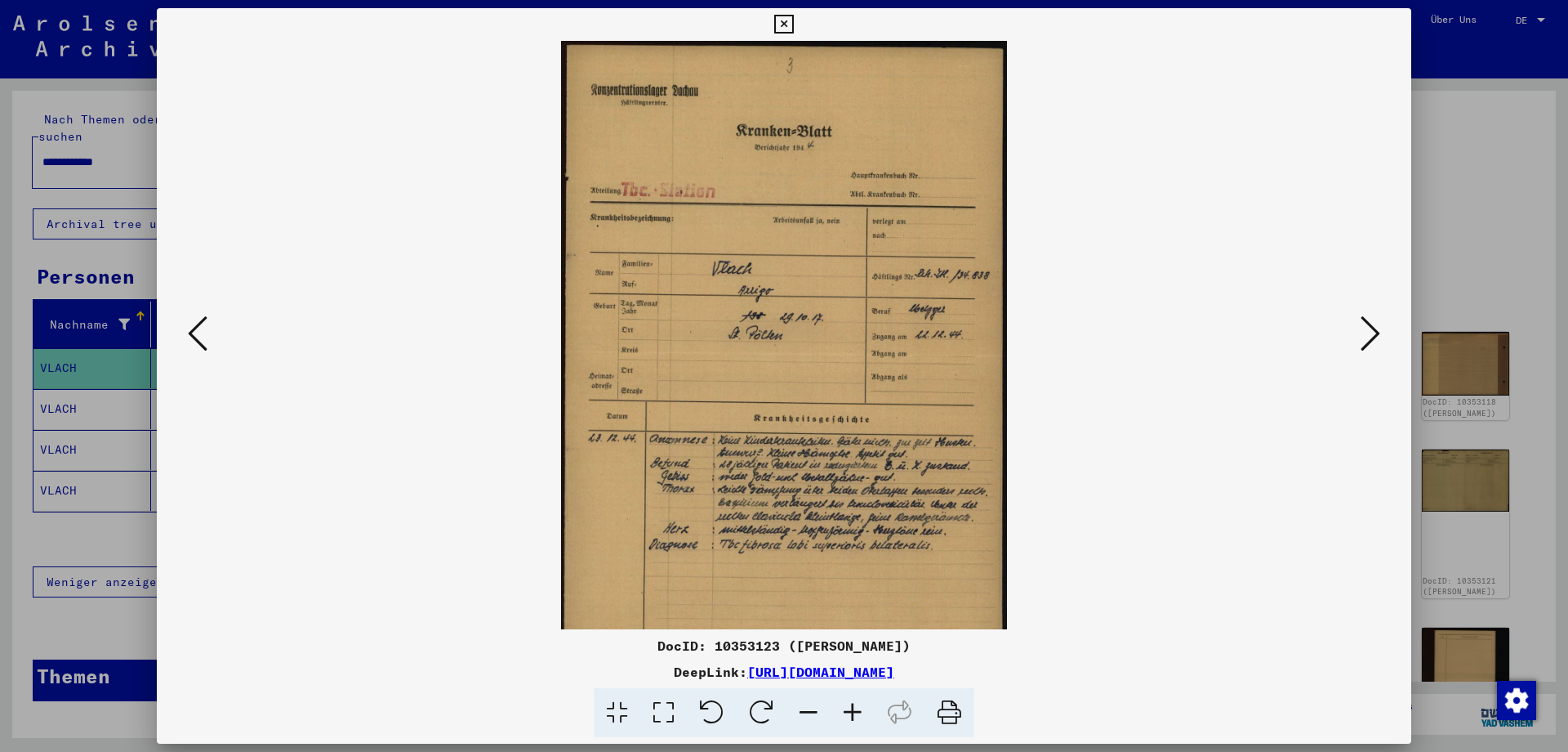
click at [852, 707] on icon at bounding box center [852, 712] width 44 height 49
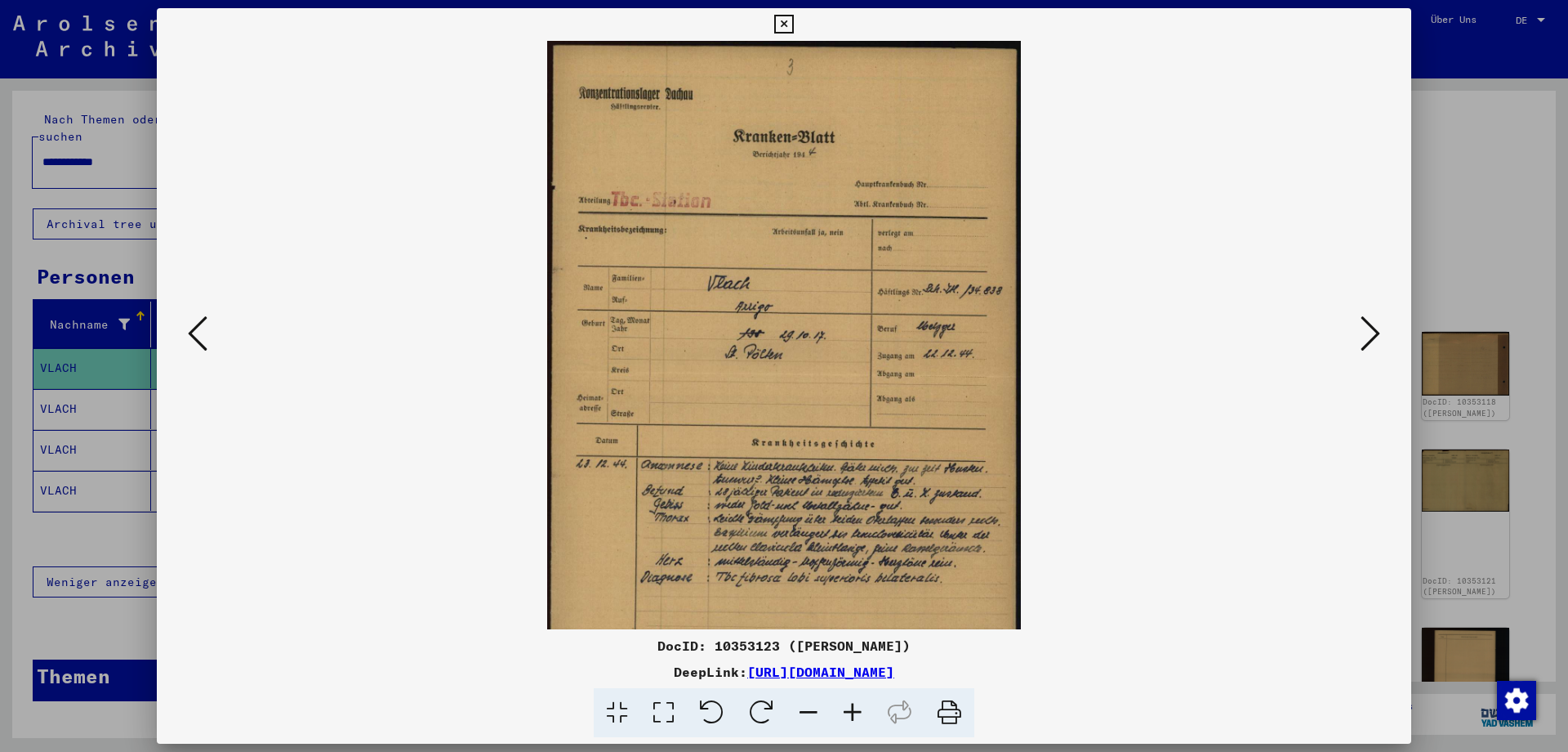
click at [852, 707] on icon at bounding box center [852, 712] width 44 height 49
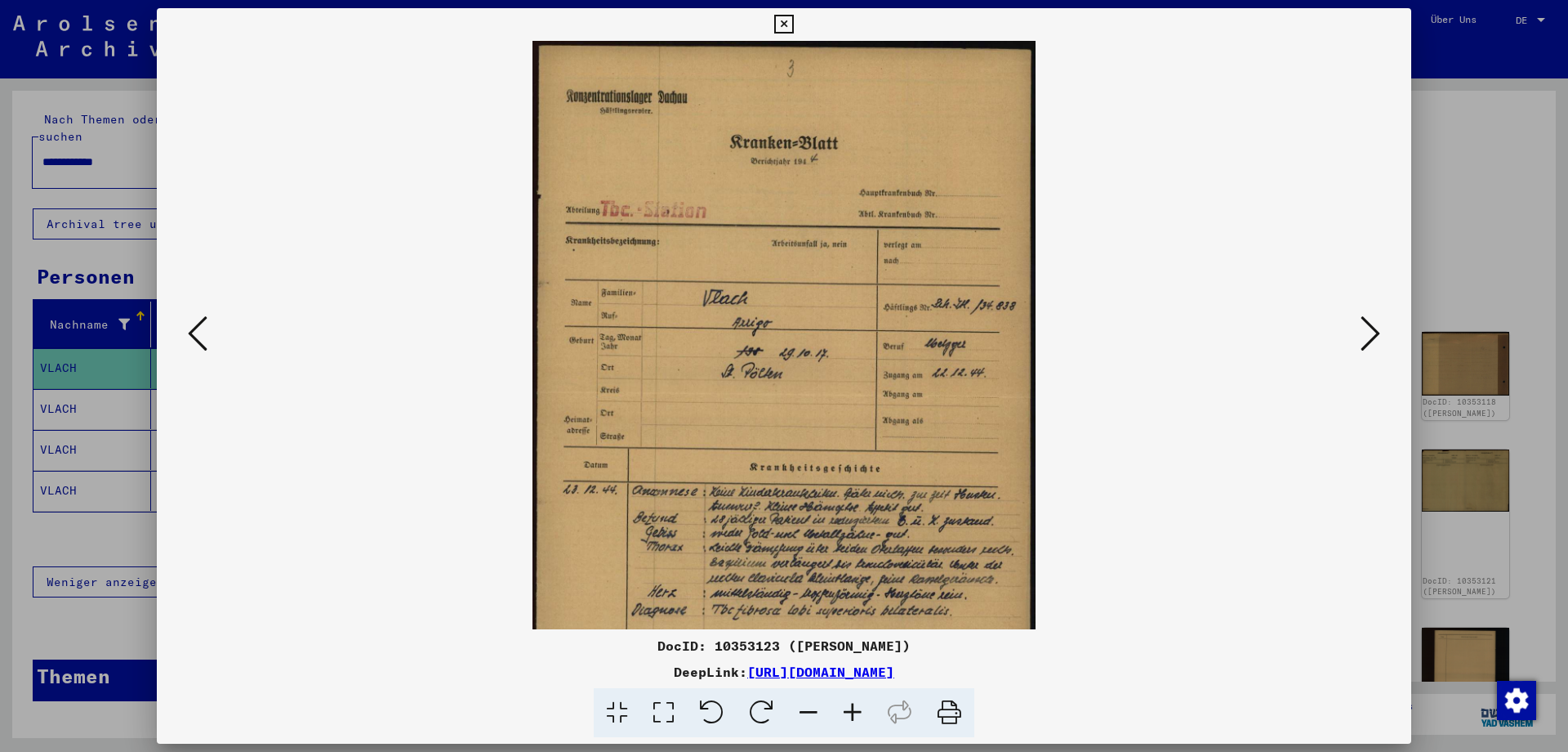
click at [852, 707] on icon at bounding box center [852, 712] width 44 height 49
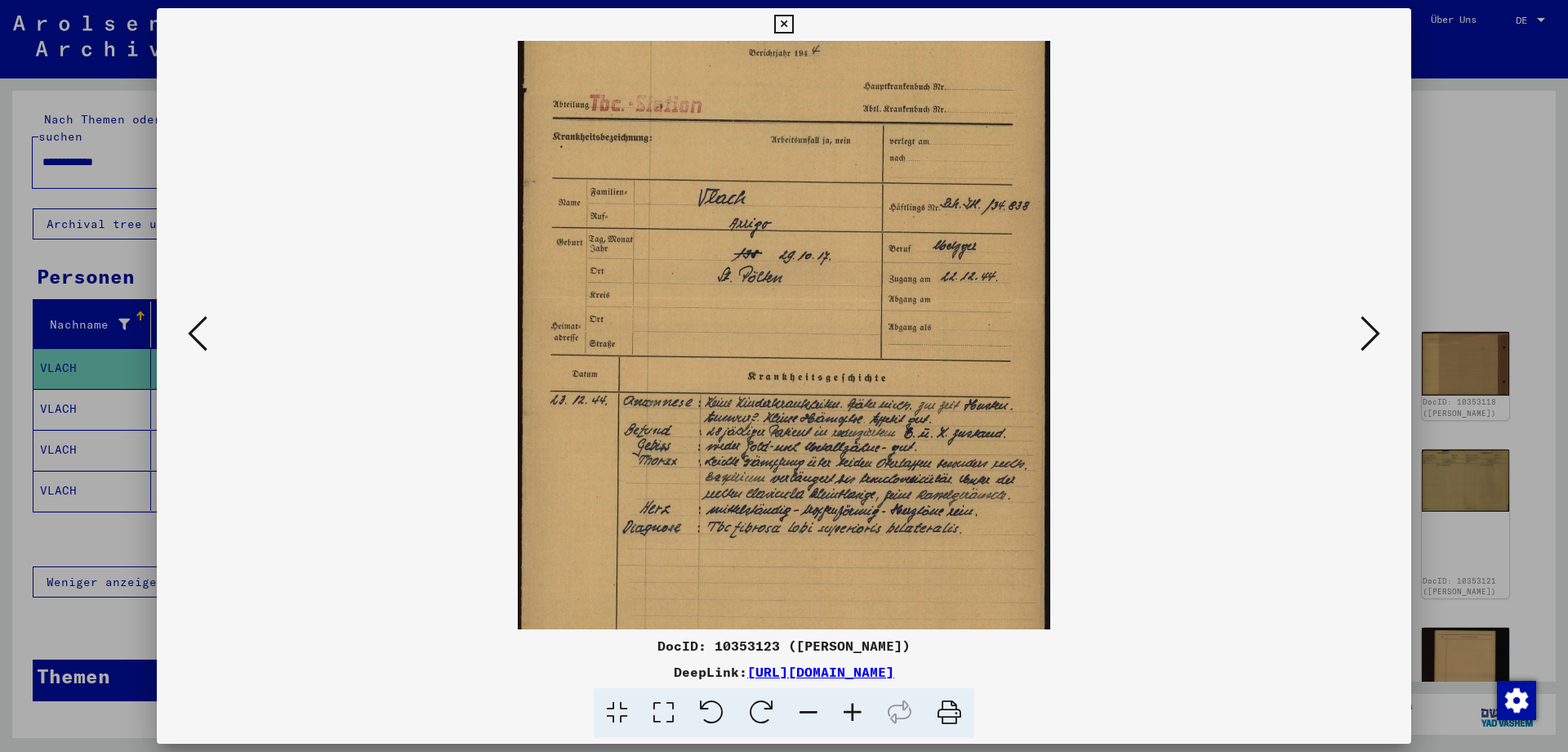
scroll to position [118, 0]
drag, startPoint x: 935, startPoint y: 412, endPoint x: 913, endPoint y: 294, distance: 120.0
click at [913, 294] on img at bounding box center [784, 298] width 532 height 752
click at [1376, 334] on icon at bounding box center [1370, 333] width 19 height 40
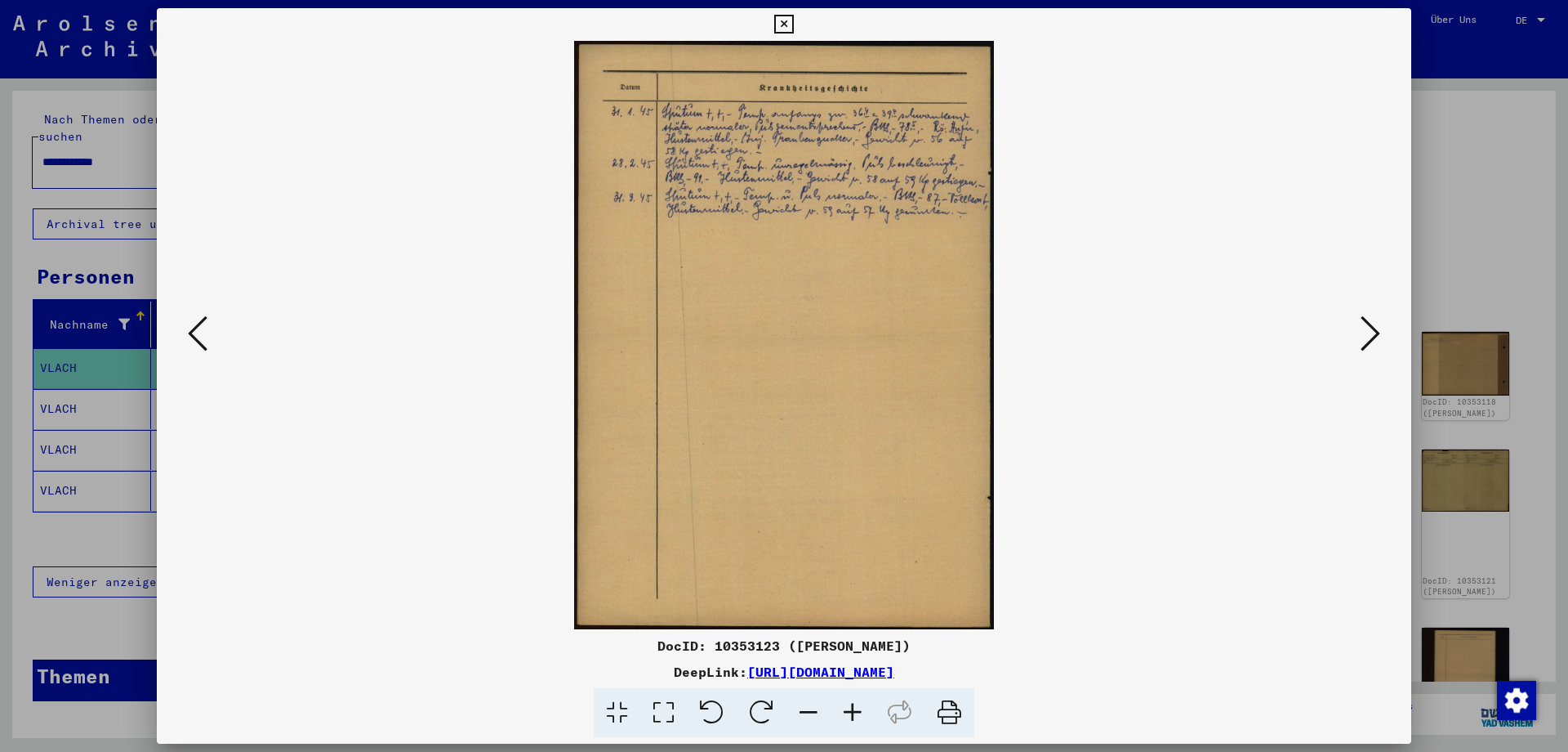
click at [1364, 327] on icon at bounding box center [1370, 333] width 19 height 40
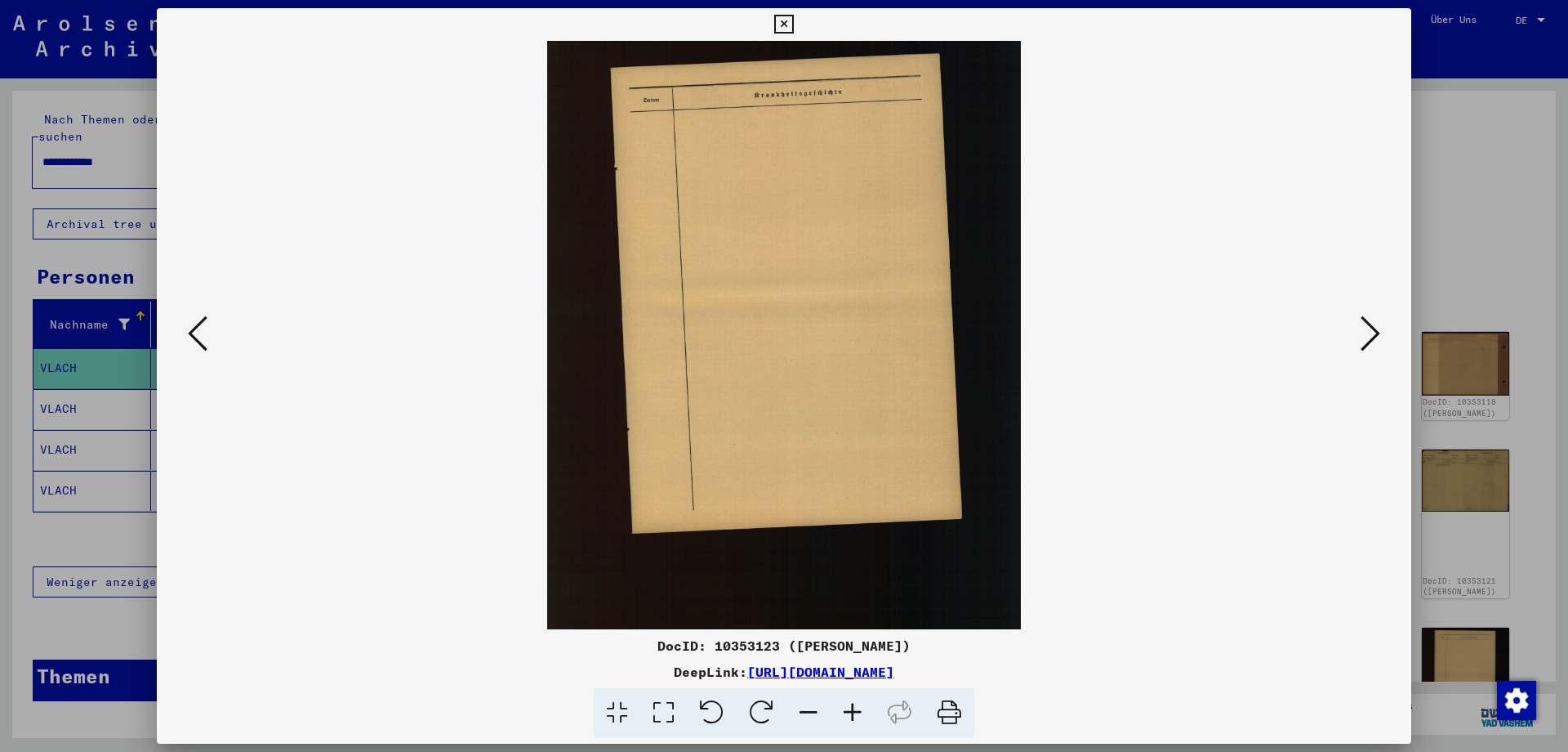
click at [1364, 327] on icon at bounding box center [1370, 333] width 19 height 40
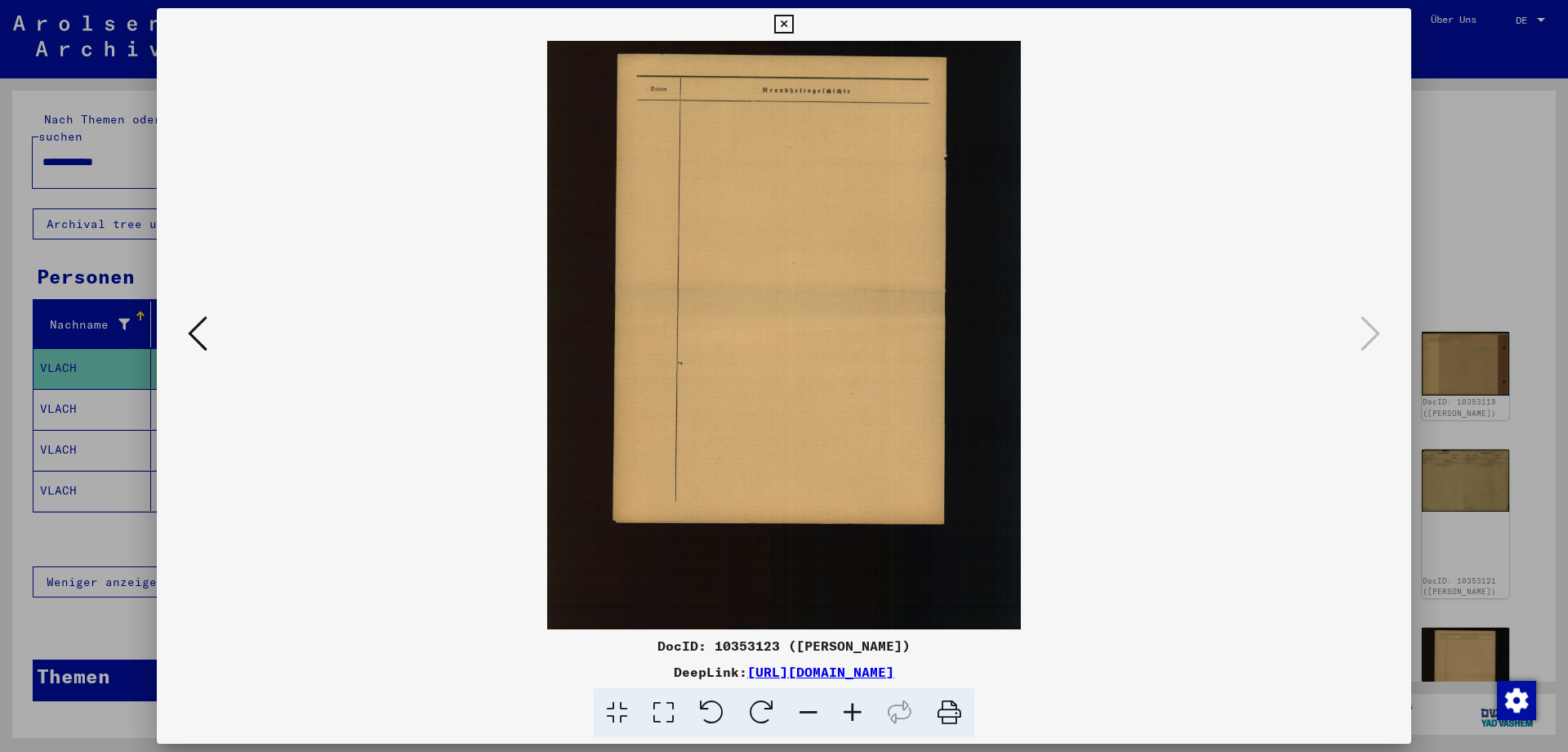
click at [793, 19] on icon at bounding box center [783, 24] width 18 height 19
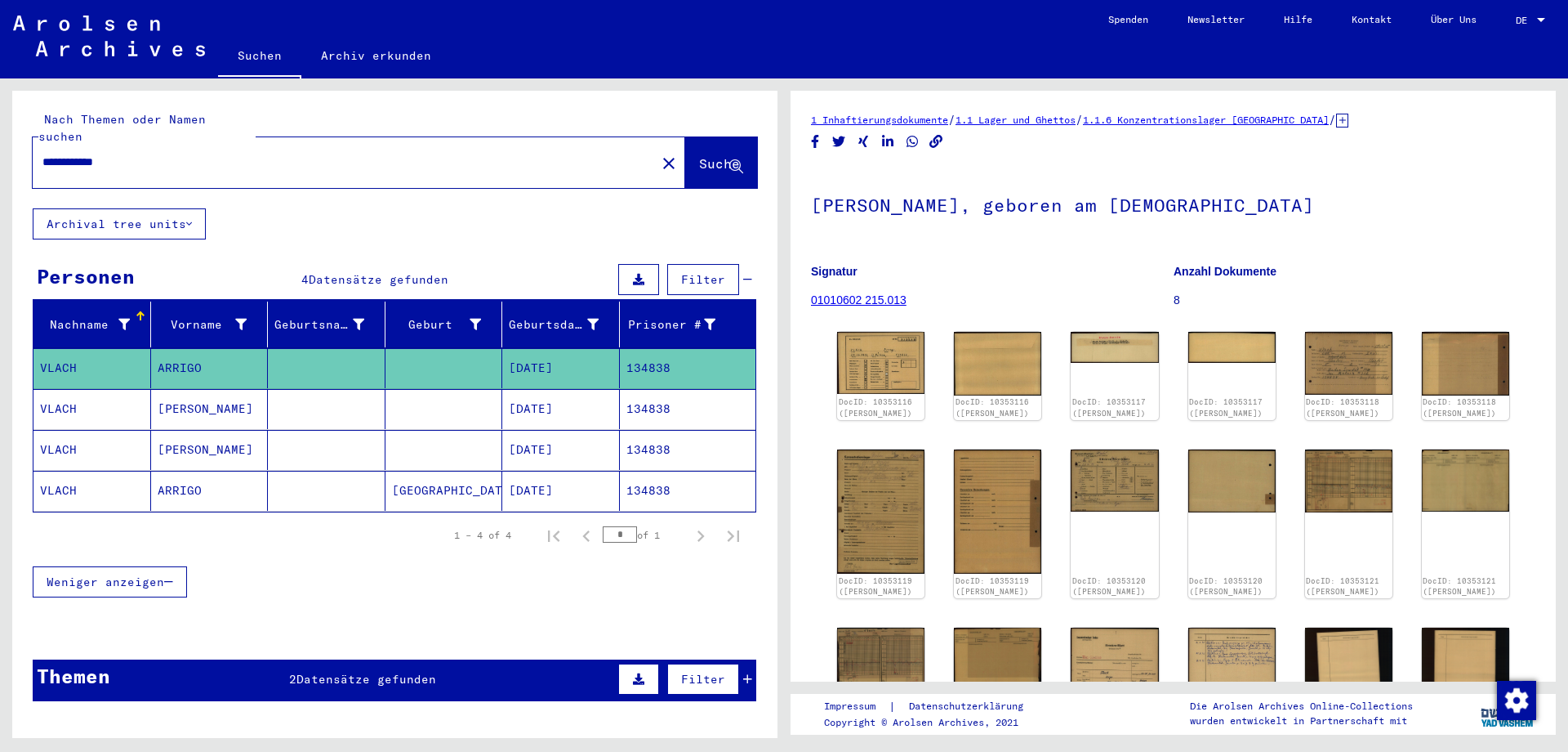
click at [66, 389] on mat-cell "VLACH" at bounding box center [93, 408] width 118 height 40
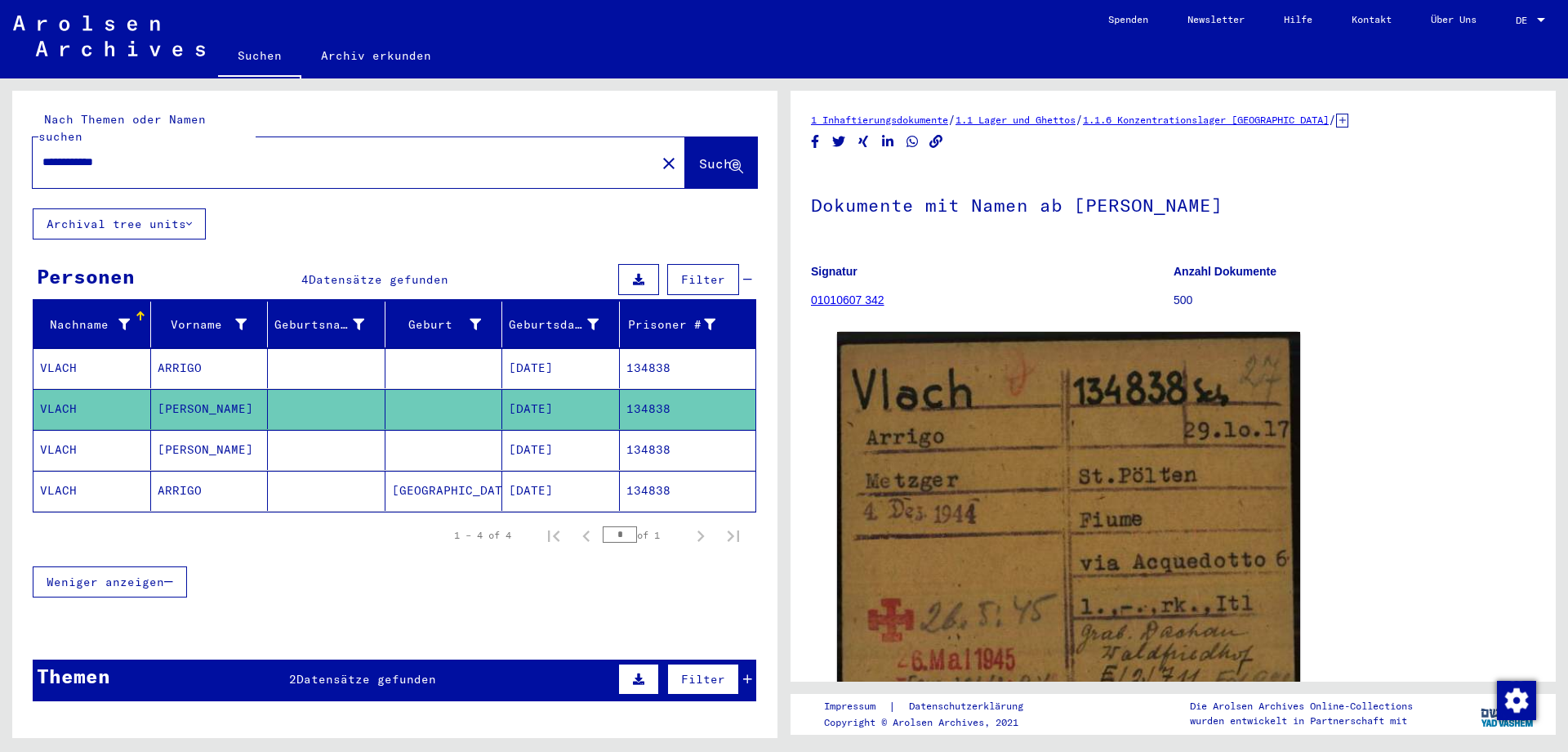
click at [56, 430] on mat-cell "VLACH" at bounding box center [93, 449] width 118 height 40
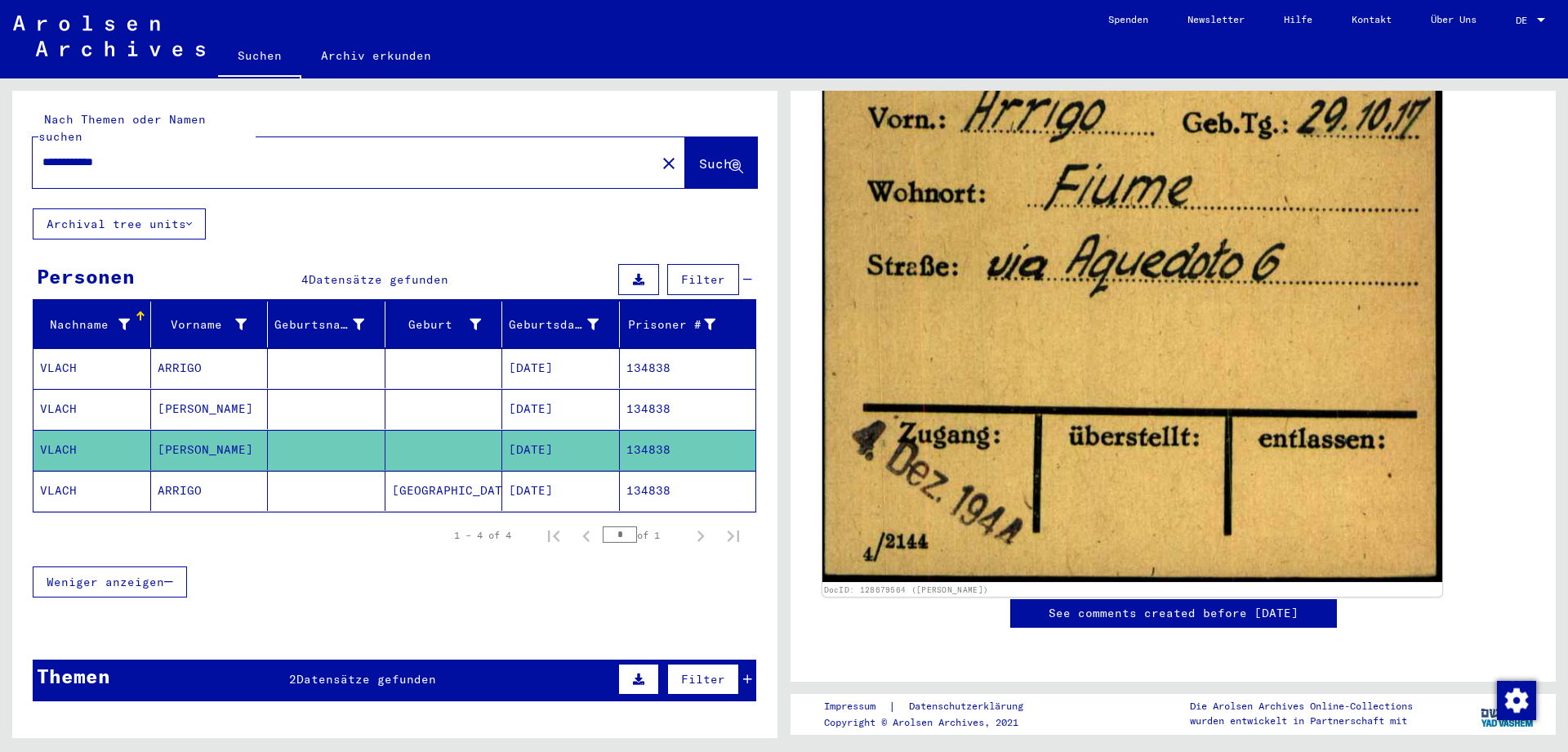
scroll to position [686, 0]
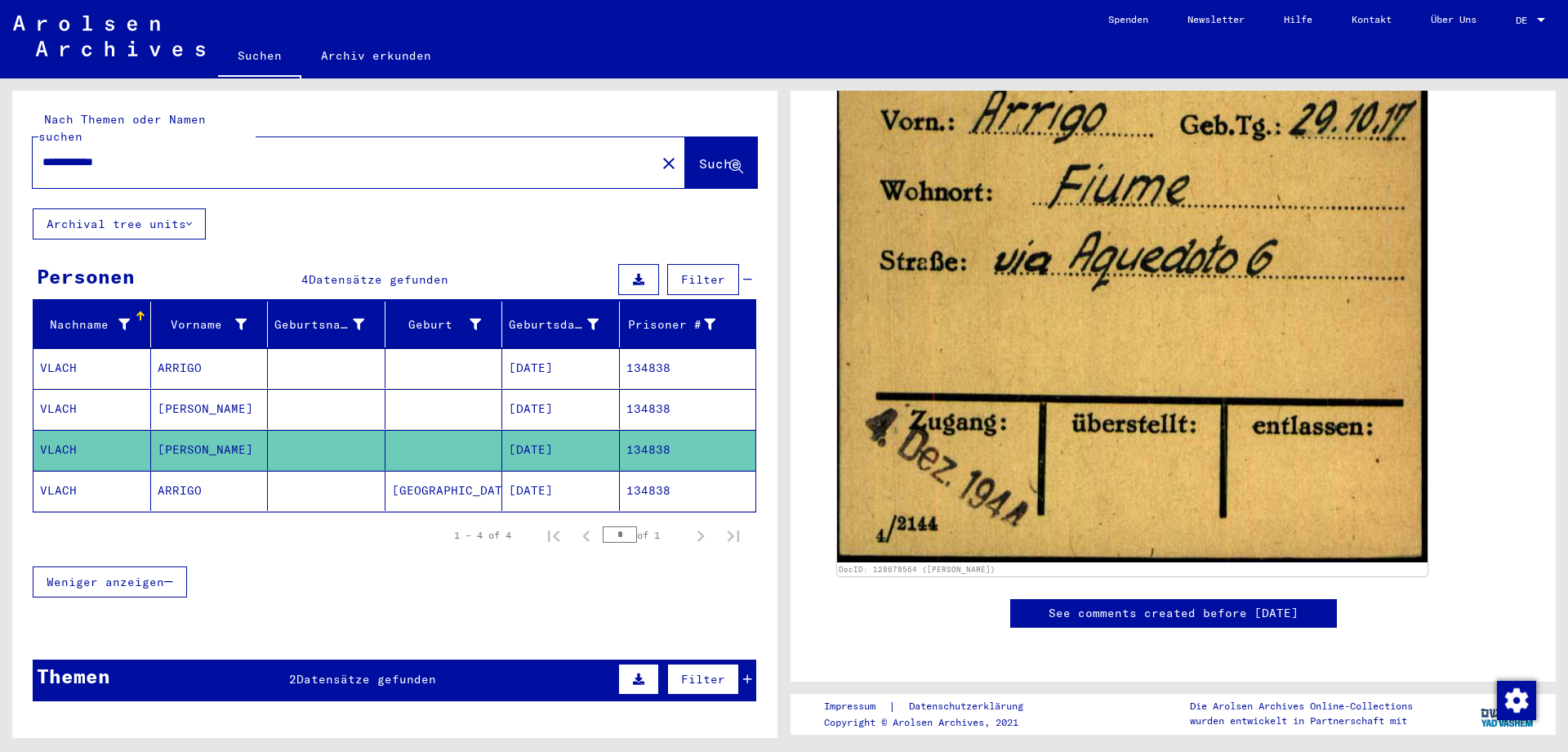
click at [55, 470] on mat-cell "VLACH" at bounding box center [93, 490] width 118 height 40
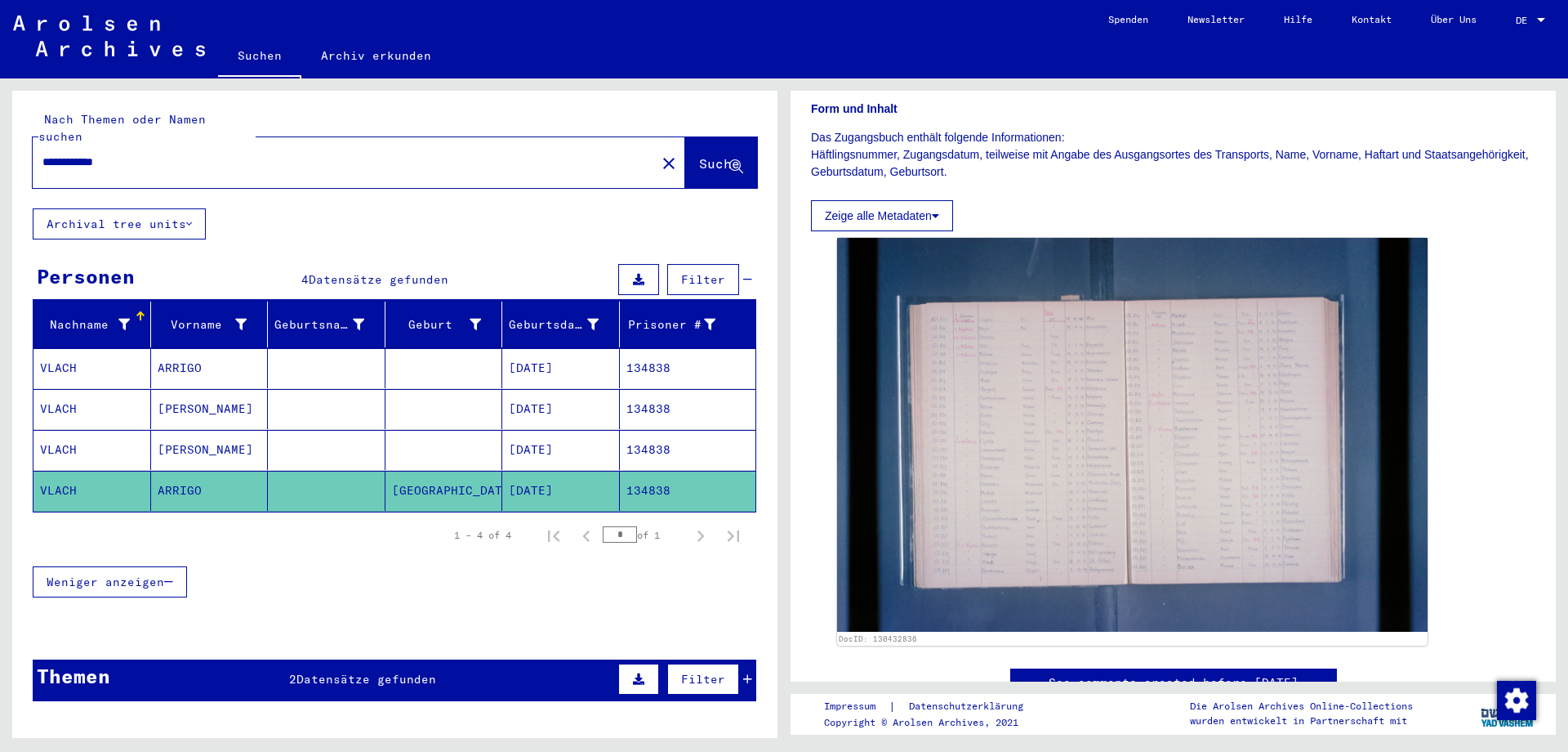
scroll to position [257, 0]
